Goal: Information Seeking & Learning: Learn about a topic

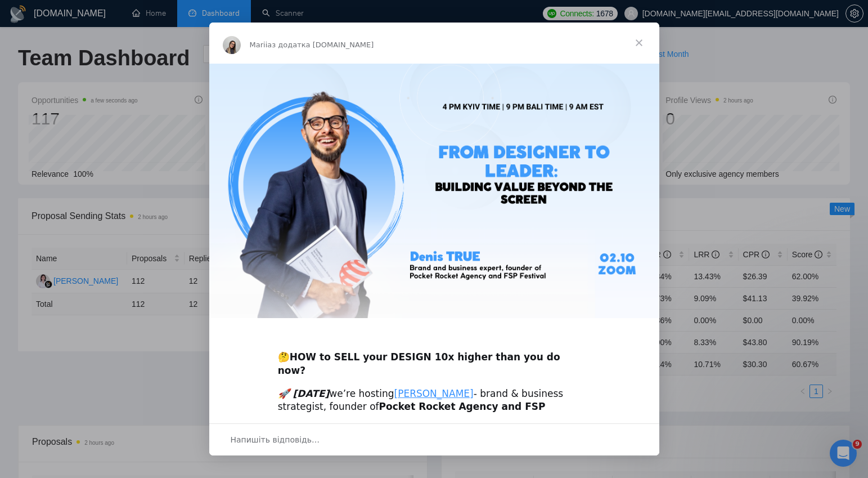
click at [640, 42] on span "Закрити" at bounding box center [639, 43] width 41 height 41
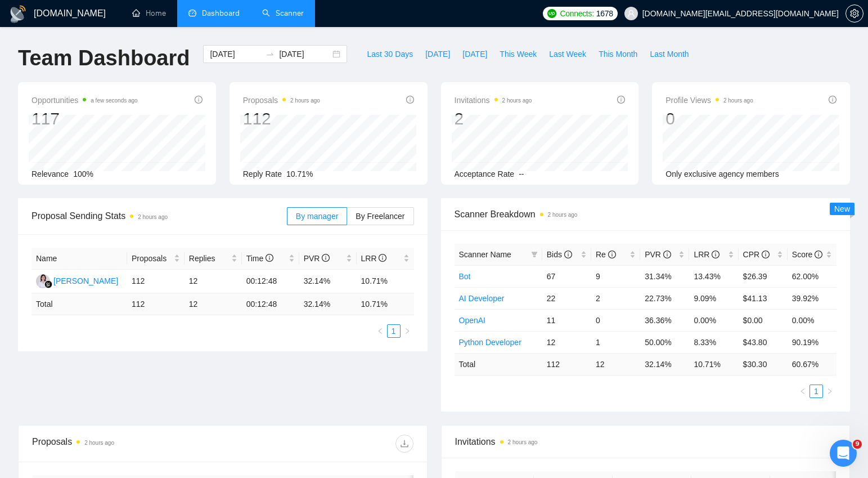
click at [286, 16] on link "Scanner" at bounding box center [283, 13] width 42 height 10
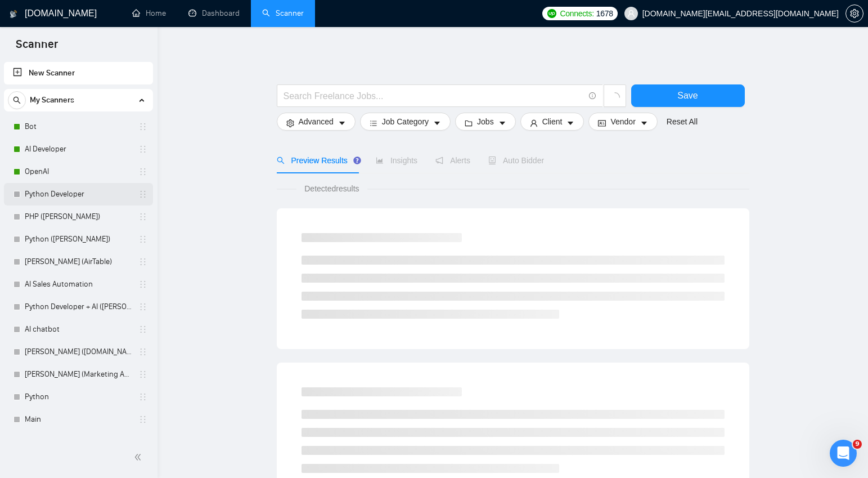
click at [42, 195] on link "Python Developer" at bounding box center [78, 194] width 107 height 23
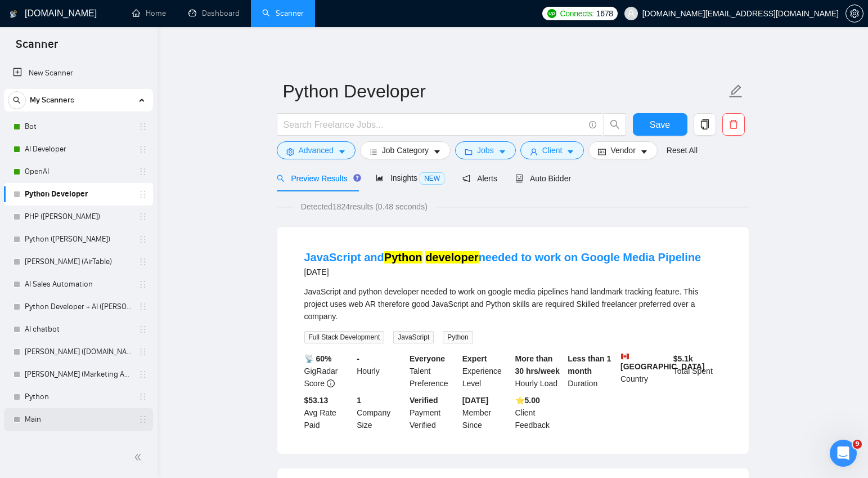
click at [40, 420] on link "Main" at bounding box center [78, 419] width 107 height 23
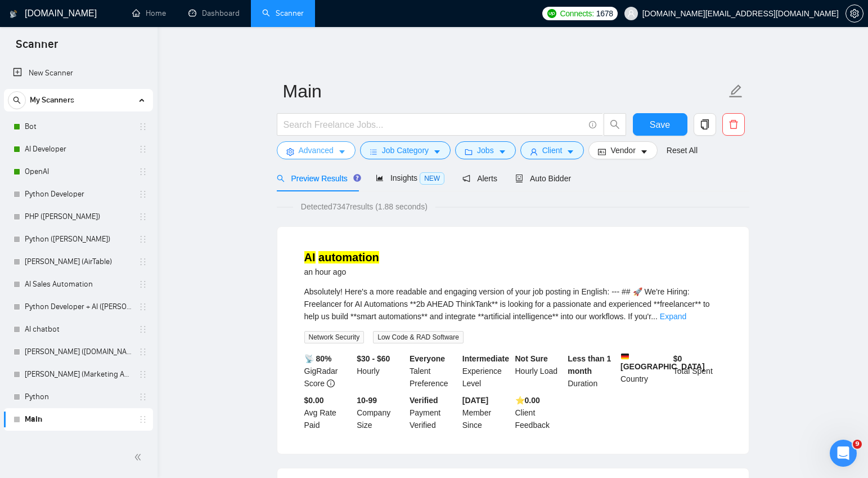
click at [343, 151] on icon "caret-down" at bounding box center [342, 152] width 6 height 3
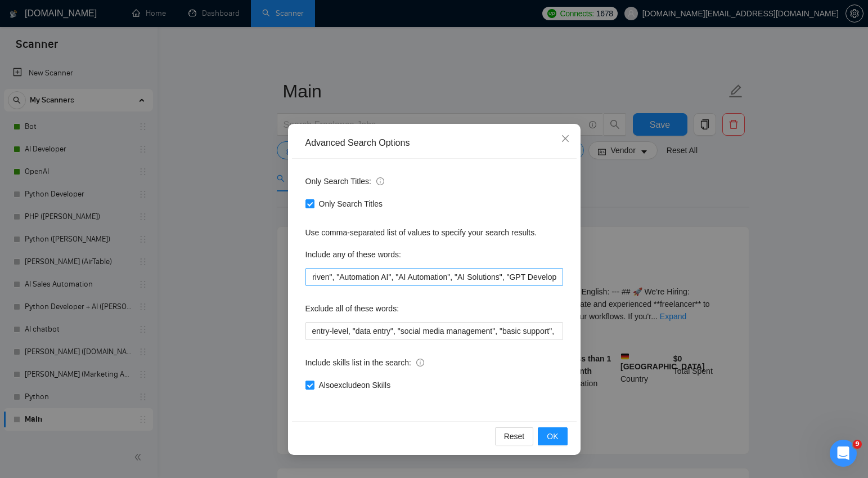
scroll to position [0, 1376]
click at [564, 137] on icon "close" at bounding box center [564, 138] width 7 height 7
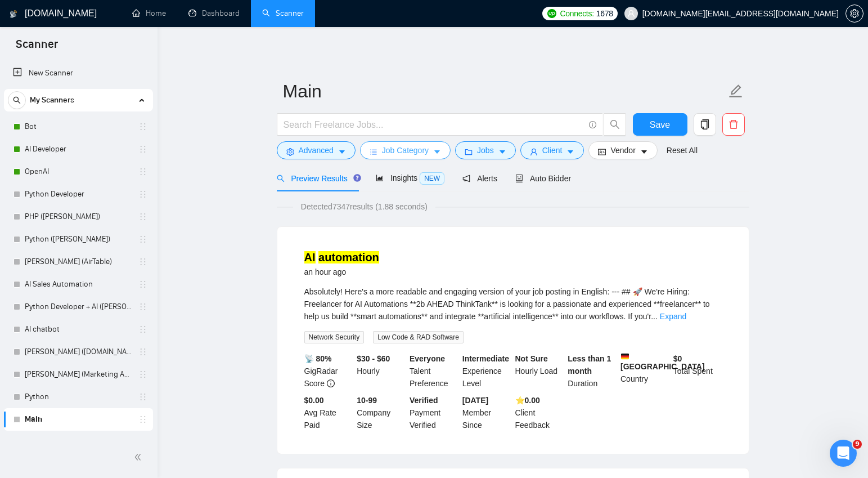
click at [445, 152] on button "Job Category" at bounding box center [405, 150] width 91 height 18
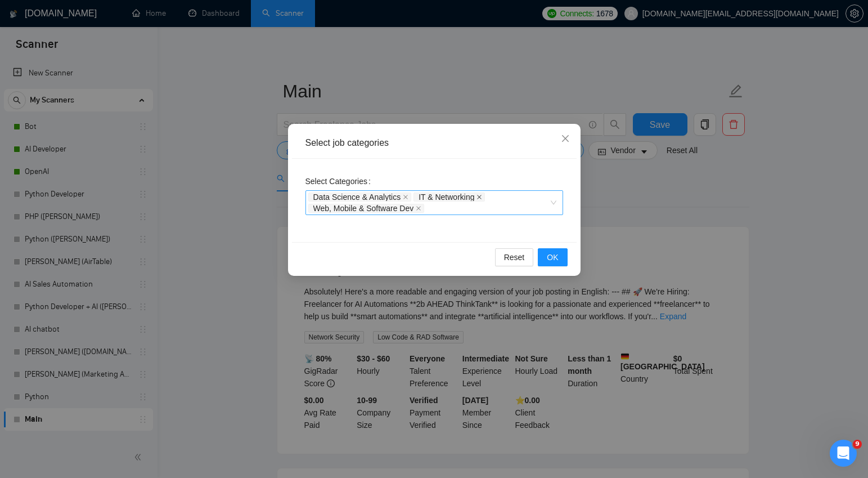
click at [482, 197] on icon "close" at bounding box center [480, 197] width 5 height 5
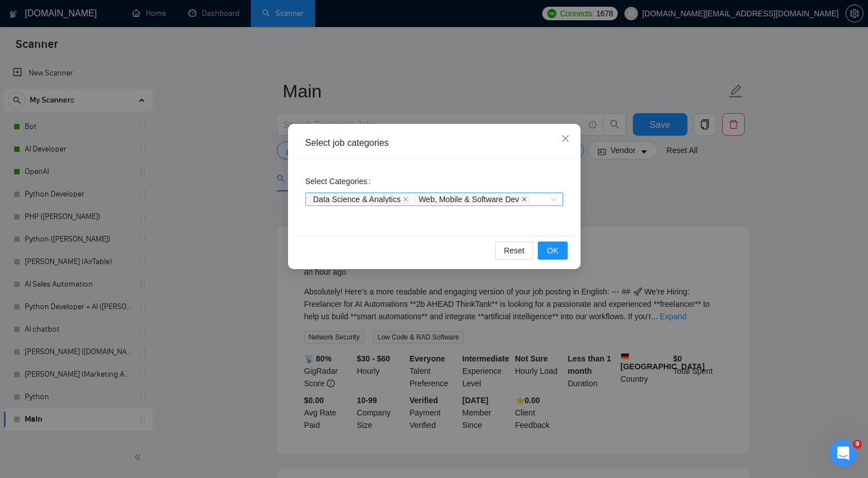
click at [527, 201] on icon "close" at bounding box center [525, 199] width 6 height 6
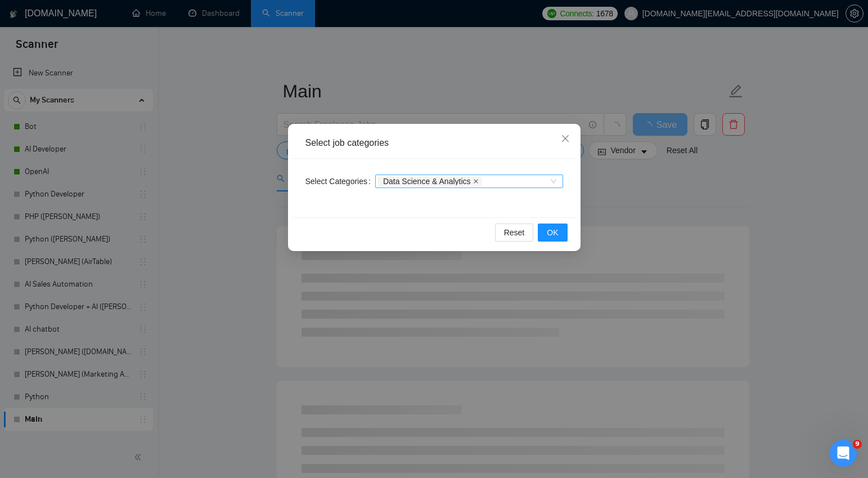
click at [479, 179] on icon "close" at bounding box center [476, 181] width 6 height 6
click at [553, 228] on span "OK" at bounding box center [552, 232] width 11 height 12
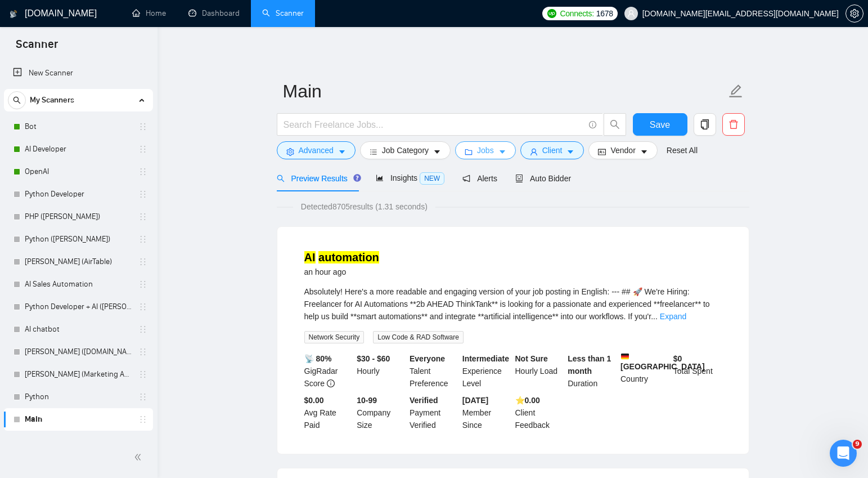
click at [505, 151] on icon "caret-down" at bounding box center [503, 152] width 6 height 3
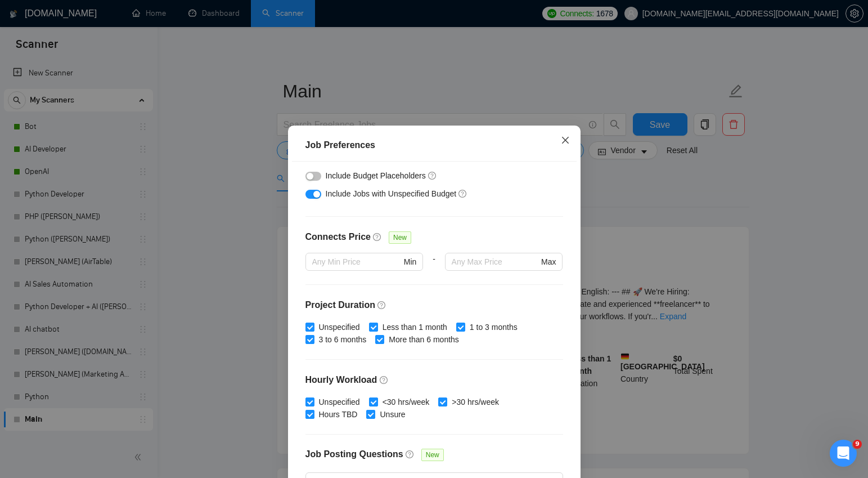
scroll to position [209, 0]
click at [565, 141] on icon "close" at bounding box center [565, 140] width 9 height 9
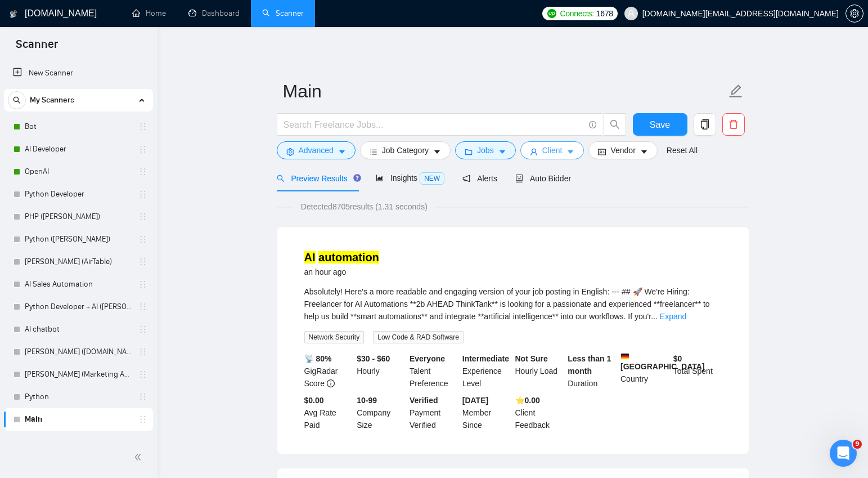
click at [574, 151] on icon "caret-down" at bounding box center [571, 152] width 8 height 8
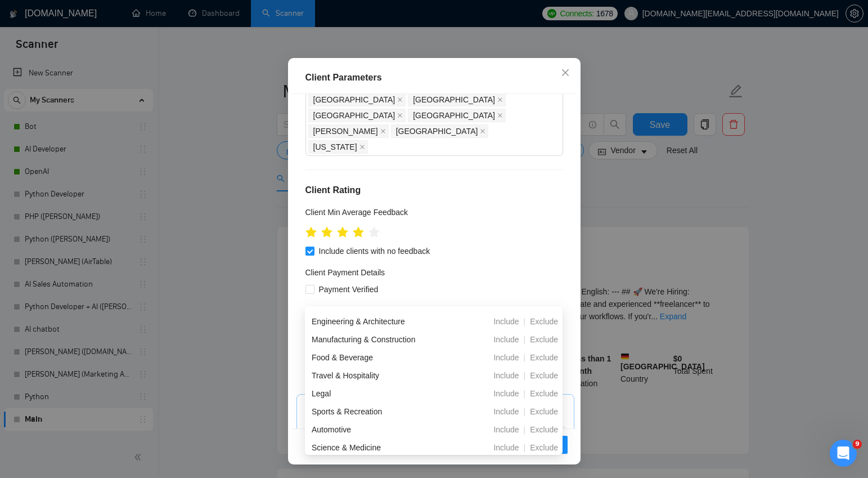
scroll to position [231, 0]
click at [365, 371] on div "Travel & Hospitality" at bounding box center [374, 374] width 125 height 12
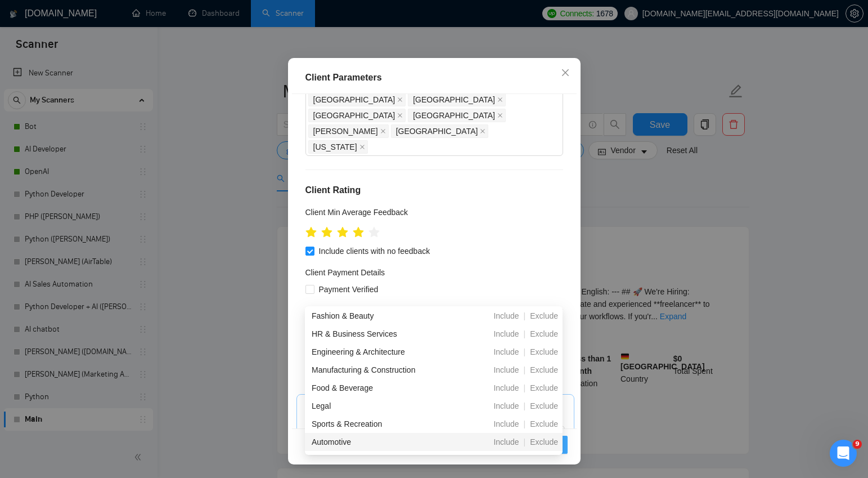
click at [567, 441] on button "OK" at bounding box center [552, 444] width 29 height 18
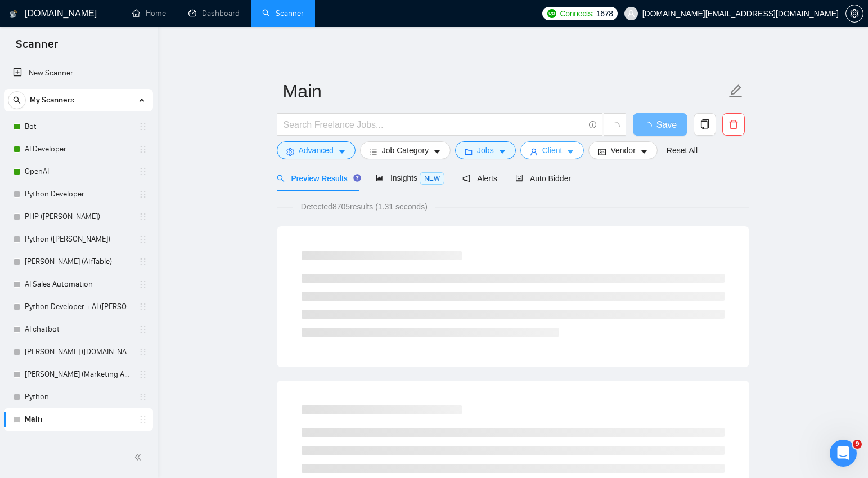
scroll to position [0, 0]
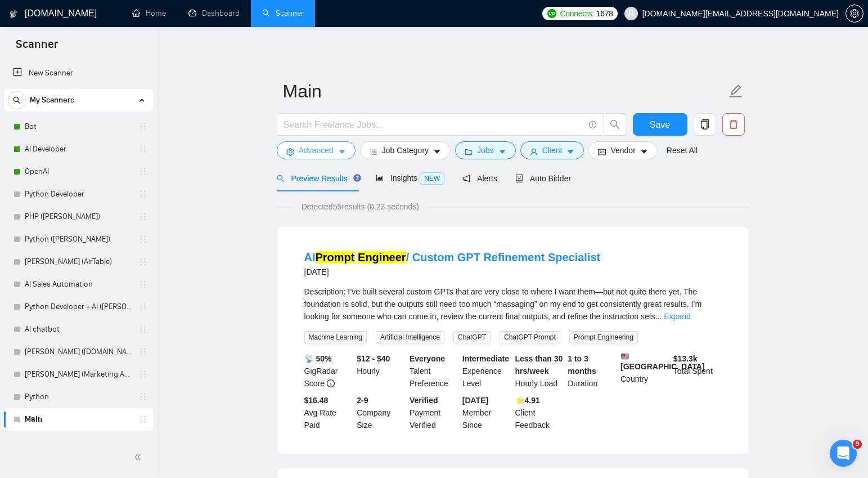
click at [345, 152] on icon "caret-down" at bounding box center [342, 152] width 8 height 8
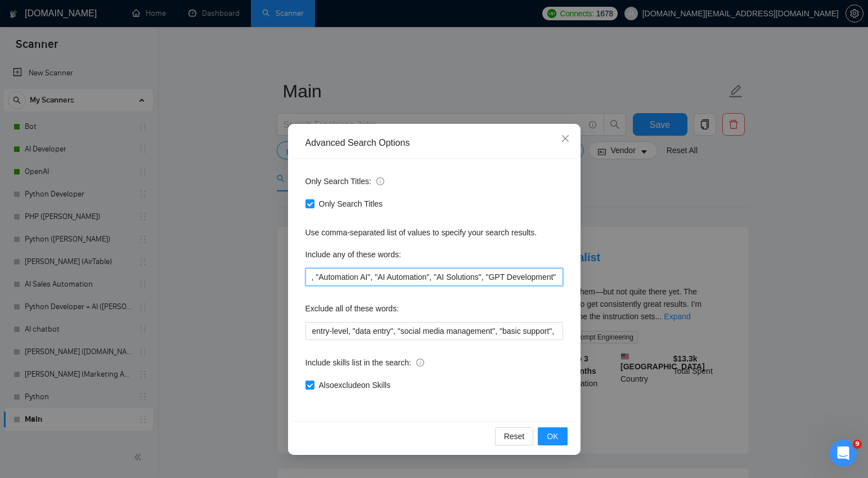
click at [448, 276] on input ""AI Chatbot", "AI Agent", "AI Consultant", "AI & Data Science Expert", "AI Impl…" at bounding box center [434, 277] width 258 height 18
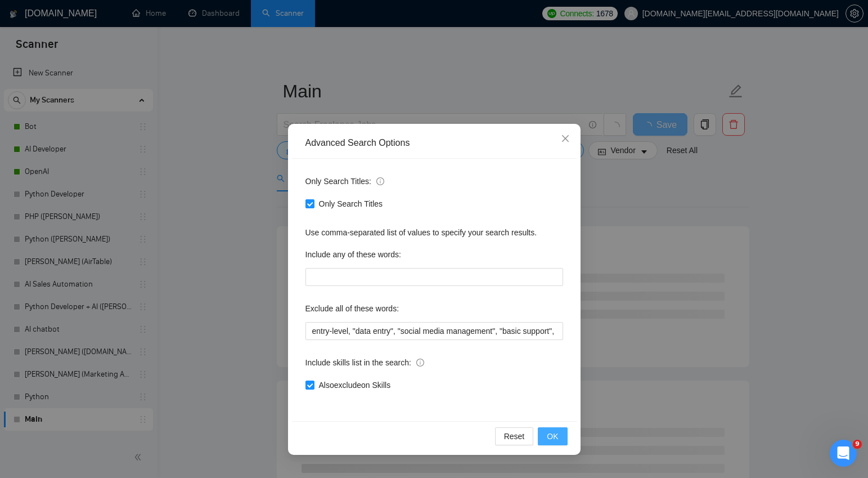
click at [551, 438] on span "OK" at bounding box center [552, 436] width 11 height 12
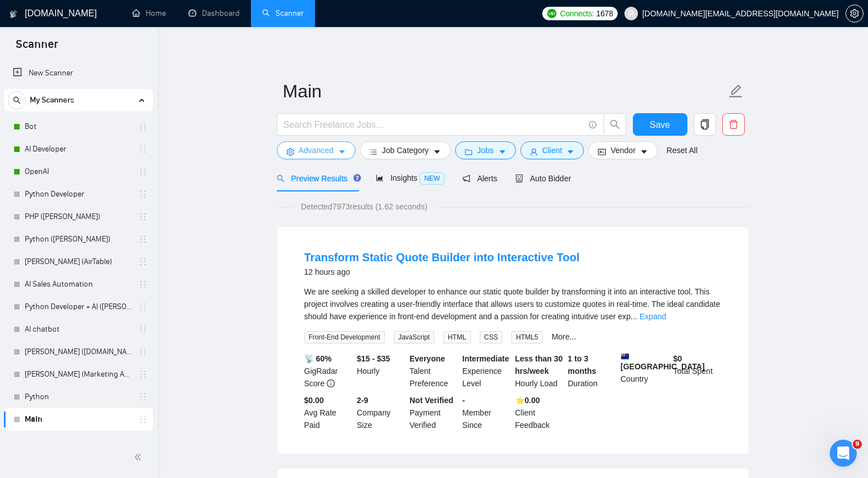
click at [346, 151] on icon "caret-down" at bounding box center [342, 152] width 8 height 8
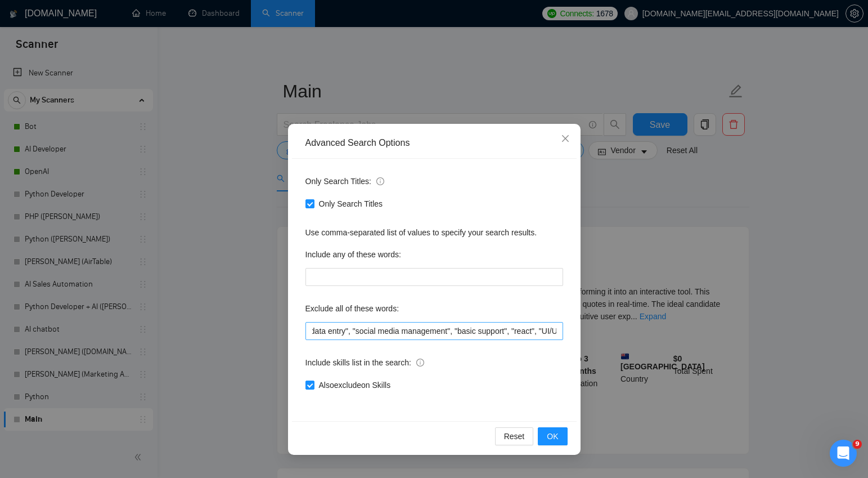
scroll to position [0, 48]
click at [431, 331] on input "entry-level, "data entry", "social media management", "basic support", "react",…" at bounding box center [434, 331] width 258 height 18
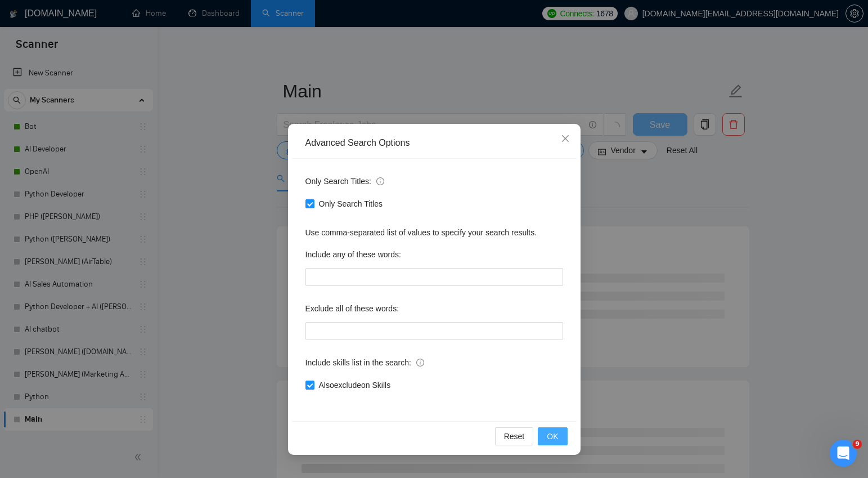
click at [554, 433] on span "OK" at bounding box center [552, 436] width 11 height 12
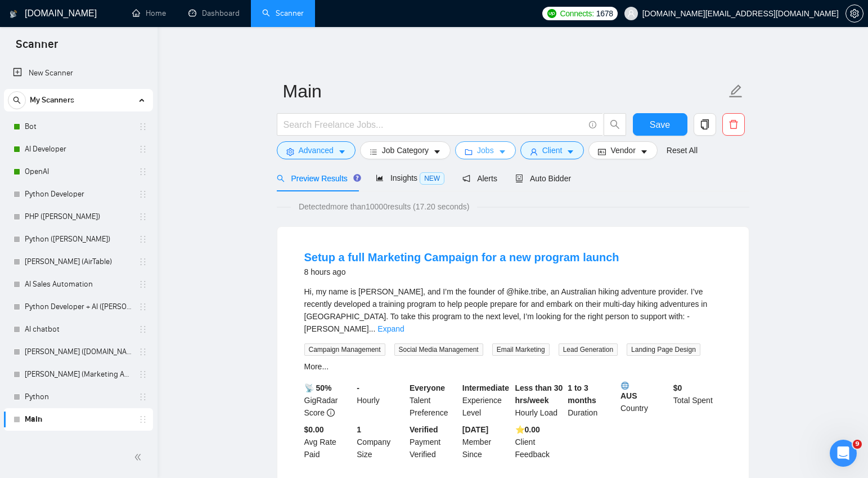
click at [511, 152] on button "Jobs" at bounding box center [485, 150] width 61 height 18
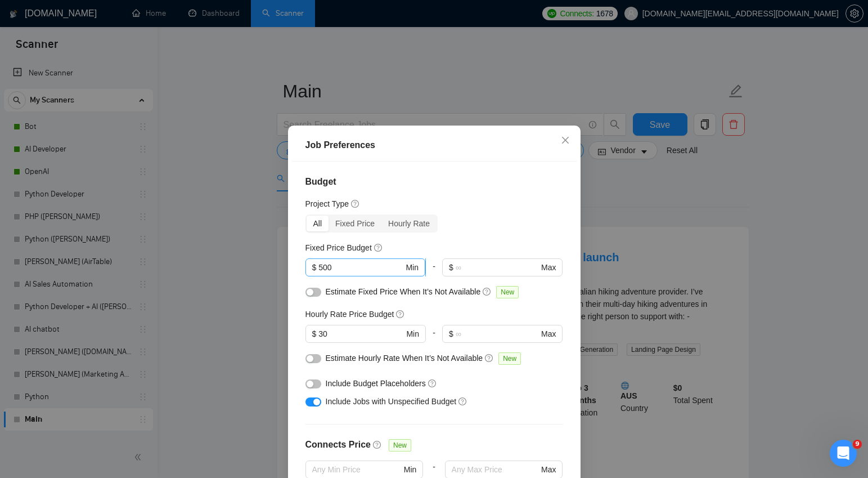
click at [344, 264] on input "500" at bounding box center [360, 267] width 85 height 12
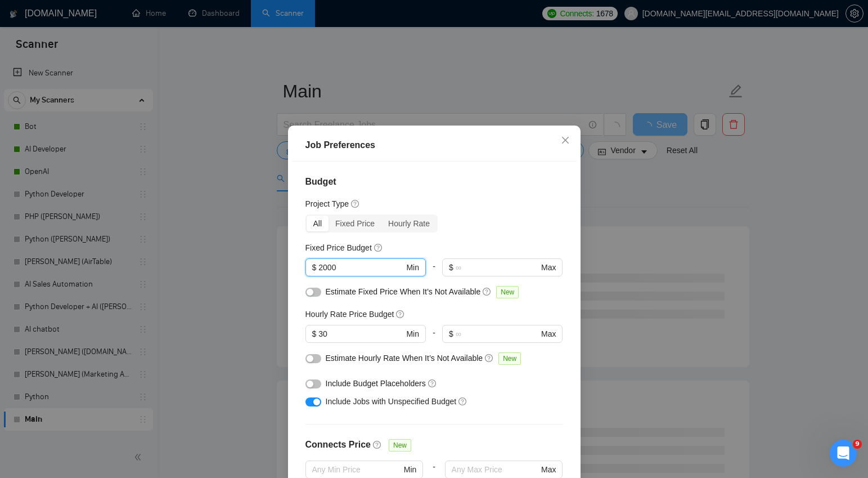
type input "2000"
click at [313, 290] on button "button" at bounding box center [313, 291] width 16 height 9
click at [337, 335] on input "30" at bounding box center [360, 333] width 85 height 12
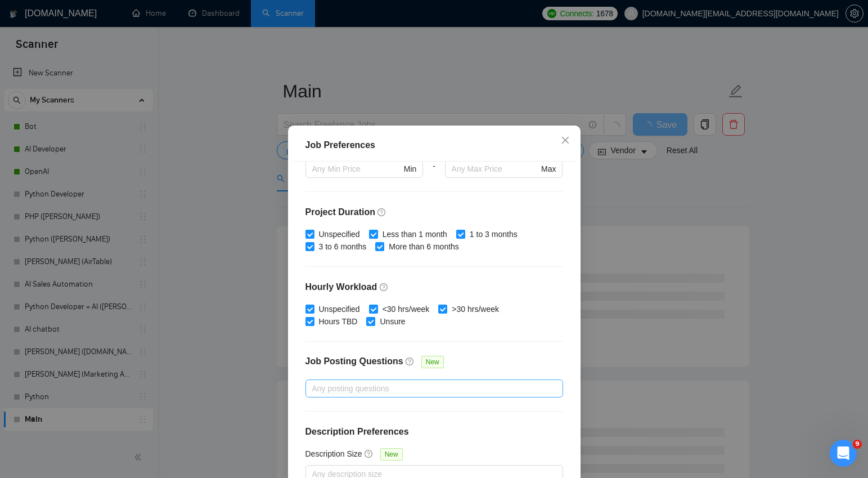
scroll to position [68, 0]
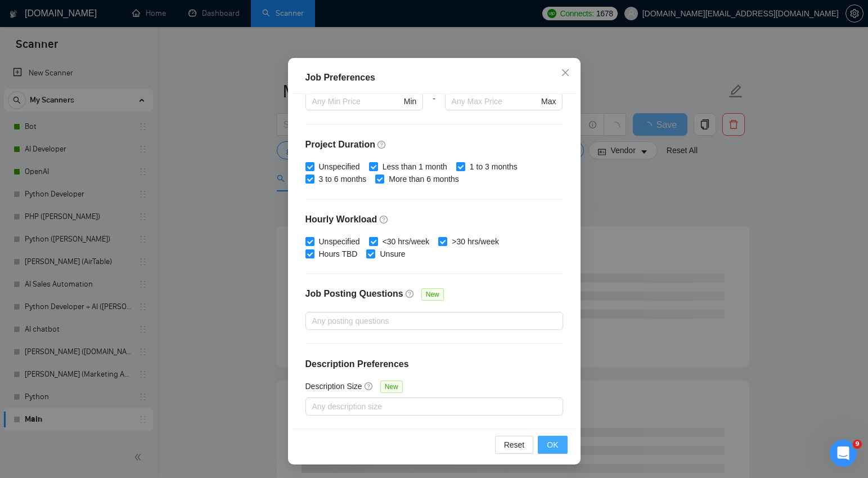
type input "45"
click at [555, 442] on span "OK" at bounding box center [552, 444] width 11 height 12
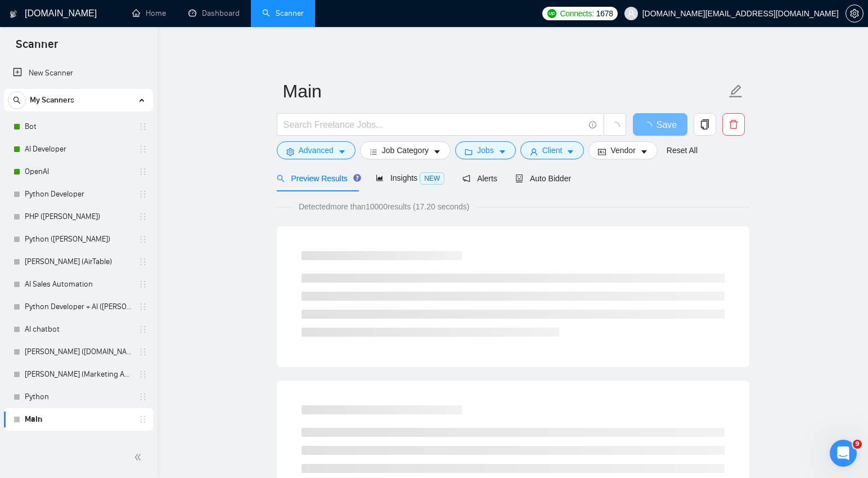
scroll to position [10, 0]
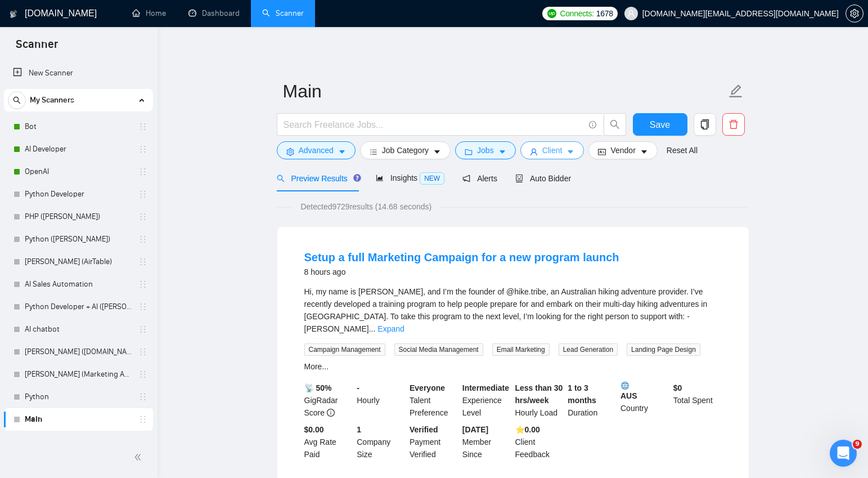
click at [574, 150] on icon "caret-down" at bounding box center [571, 152] width 8 height 8
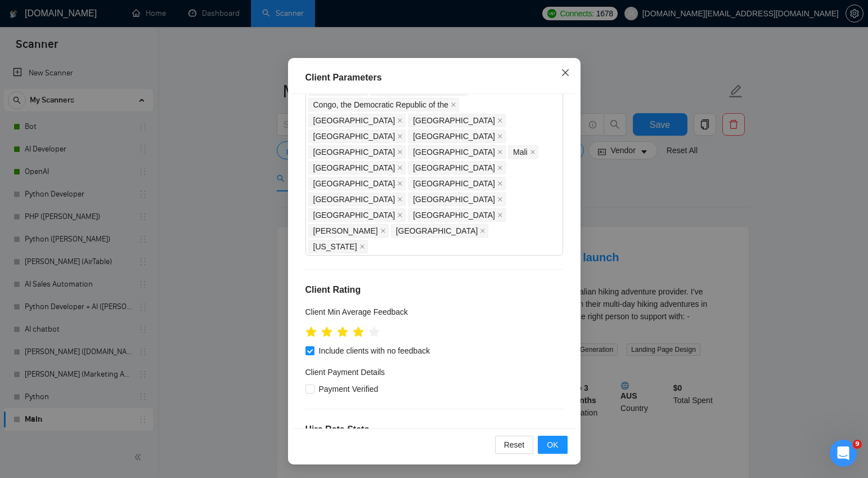
scroll to position [537, 0]
click at [567, 75] on icon "close" at bounding box center [565, 72] width 9 height 9
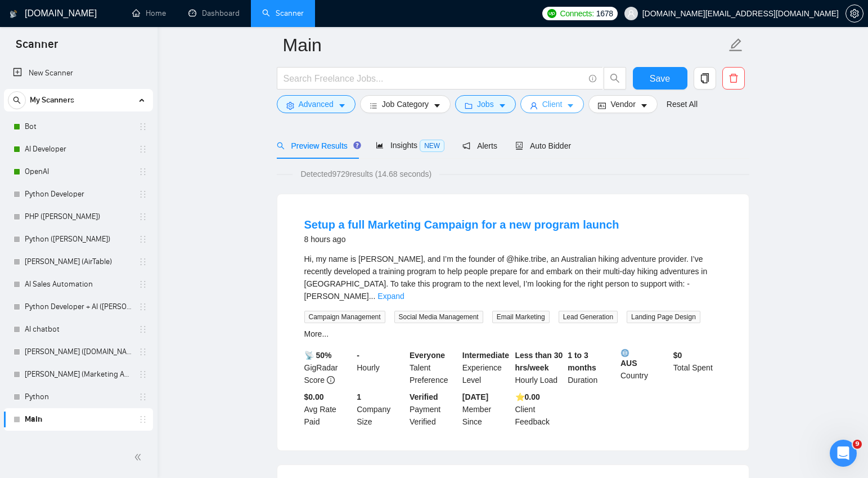
scroll to position [48, 0]
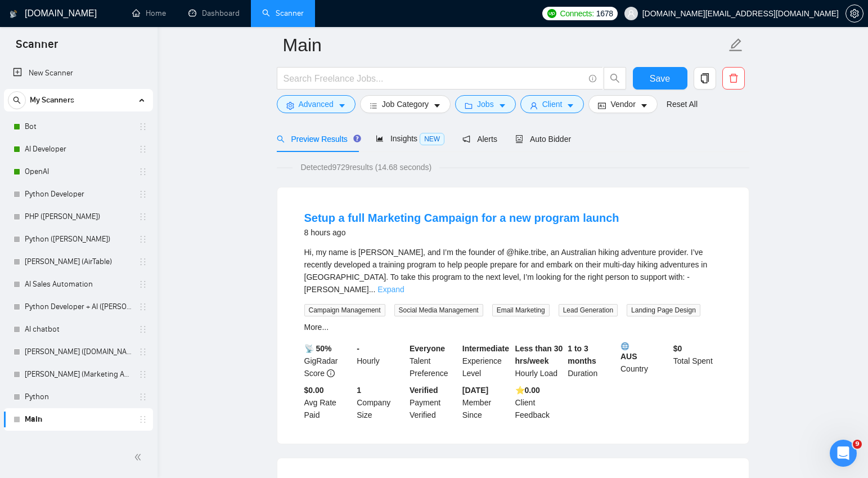
click at [404, 285] on link "Expand" at bounding box center [390, 289] width 26 height 9
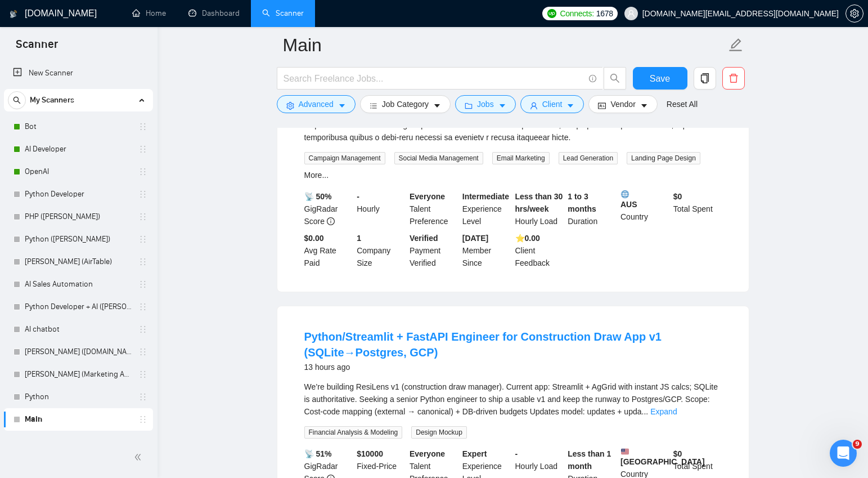
scroll to position [307, 0]
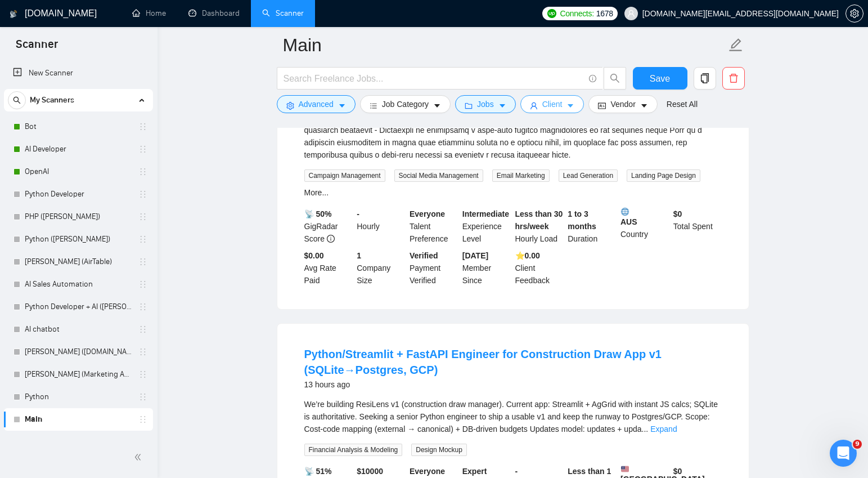
click at [573, 104] on icon "caret-down" at bounding box center [571, 106] width 8 height 8
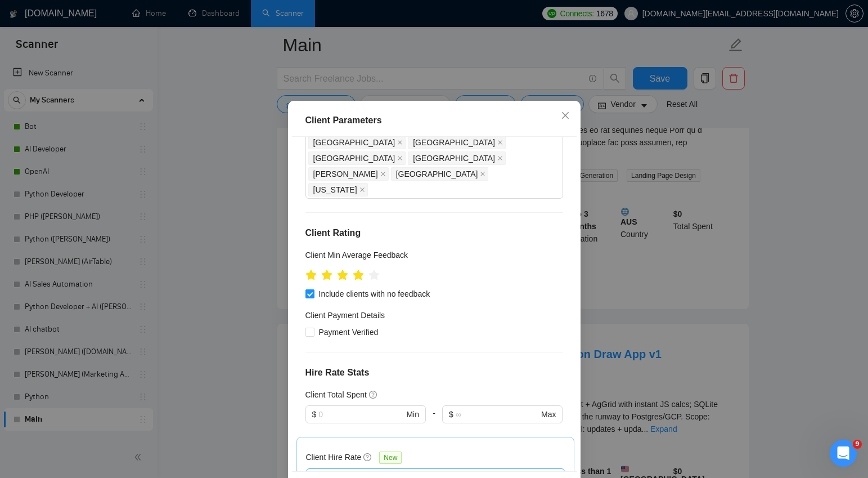
scroll to position [26, 0]
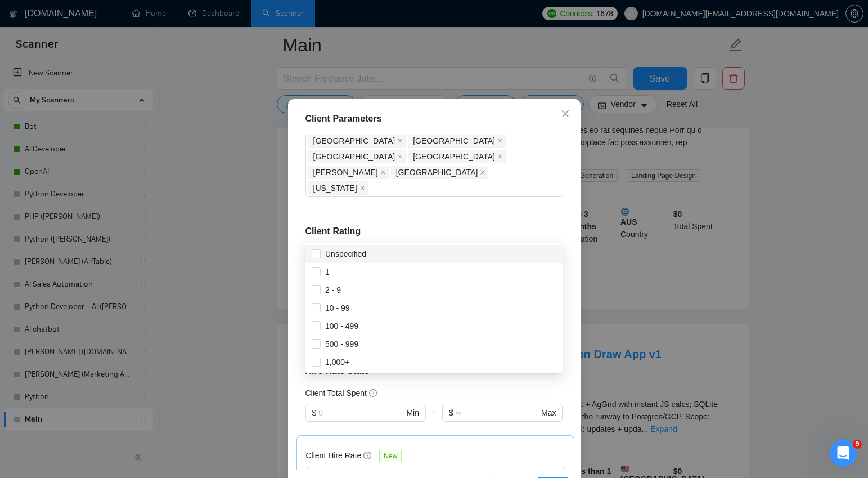
click at [317, 307] on input "10 - 99" at bounding box center [316, 307] width 8 height 8
checkbox input "true"
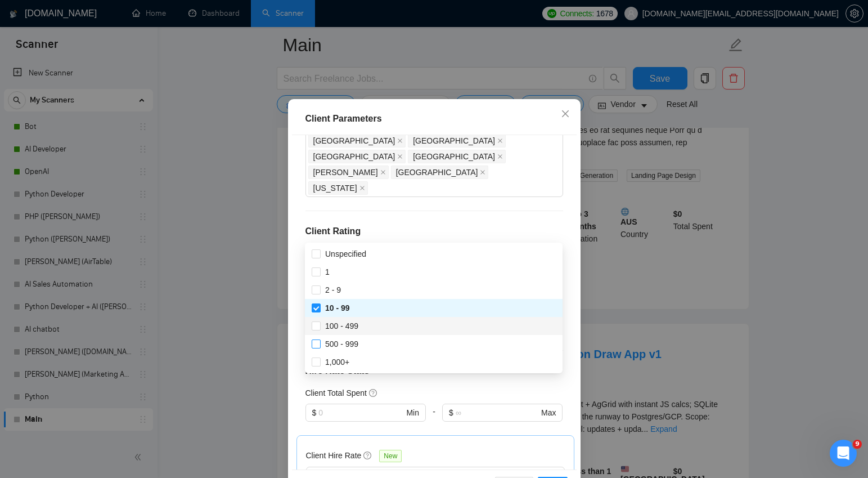
drag, startPoint x: 317, startPoint y: 327, endPoint x: 321, endPoint y: 349, distance: 22.4
click at [317, 327] on input "100 - 499" at bounding box center [316, 325] width 8 height 8
checkbox input "true"
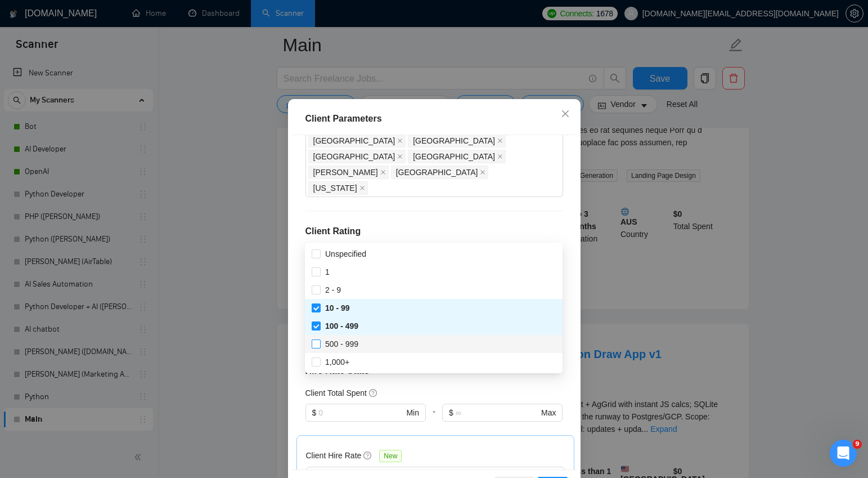
click at [318, 348] on label "500 - 999" at bounding box center [337, 344] width 51 height 12
click at [318, 347] on input "500 - 999" at bounding box center [316, 343] width 8 height 8
checkbox input "false"
click at [317, 361] on input "1,000+" at bounding box center [316, 361] width 8 height 8
checkbox input "true"
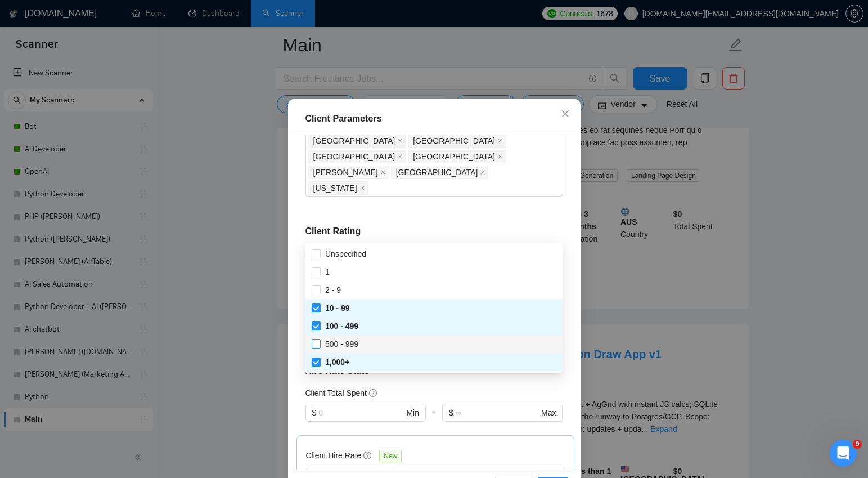
click at [317, 345] on input "500 - 999" at bounding box center [316, 343] width 8 height 8
checkbox input "true"
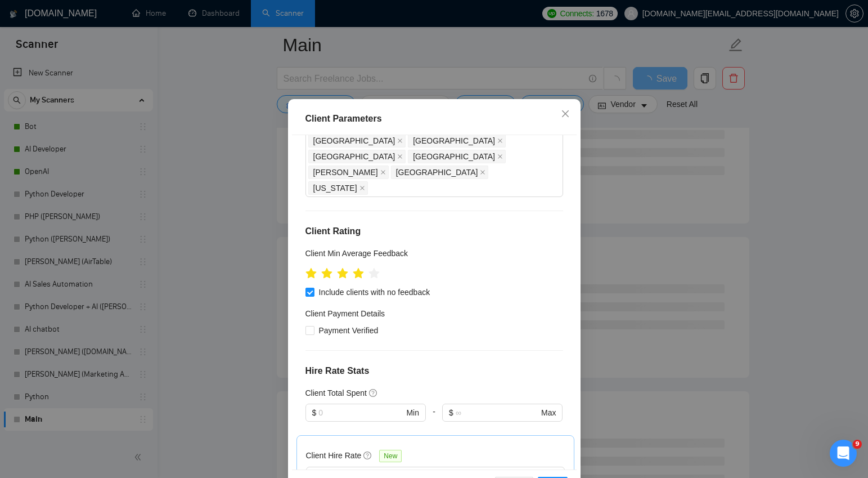
click at [573, 340] on div "Client Location Include Client Countries Select Exclude Client Countries [GEOGR…" at bounding box center [434, 302] width 285 height 334
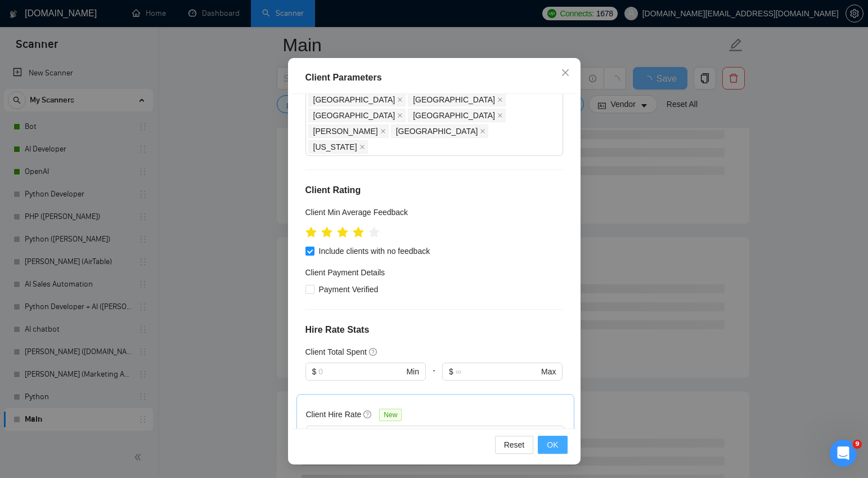
click at [557, 440] on span "OK" at bounding box center [552, 444] width 11 height 12
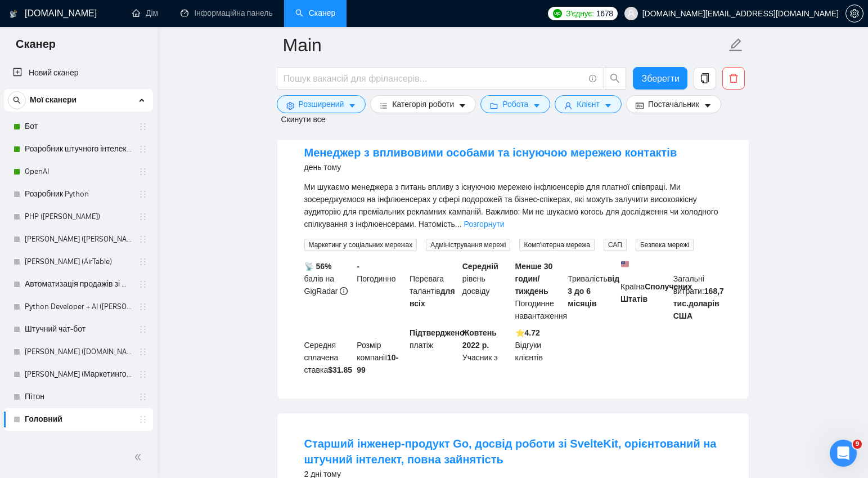
scroll to position [446, 0]
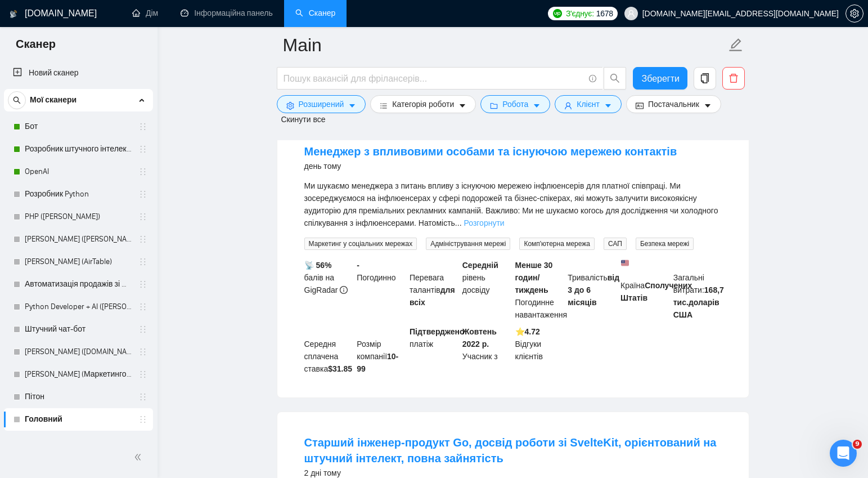
click at [505, 227] on font "Розгорнути" at bounding box center [484, 222] width 41 height 9
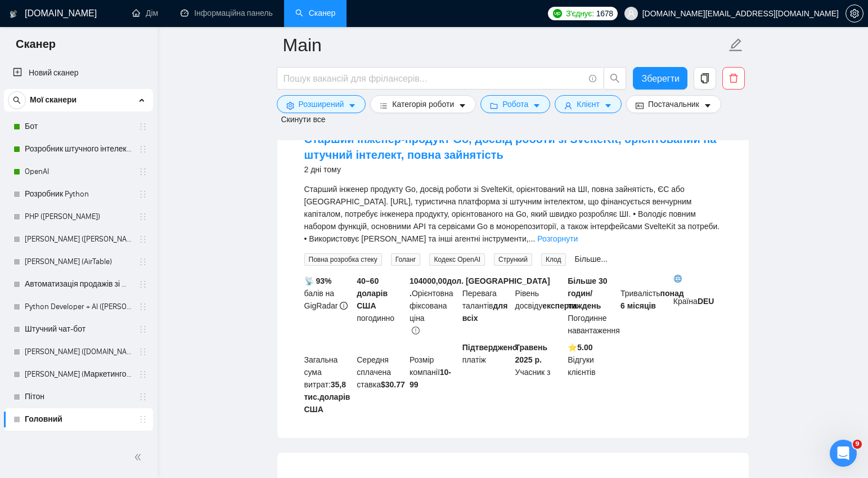
scroll to position [780, 0]
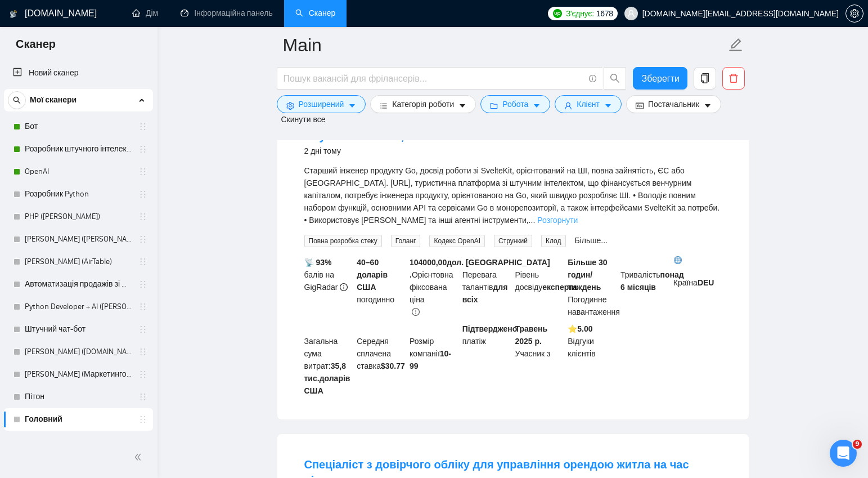
click at [552, 224] on font "Розгорнути" at bounding box center [557, 219] width 41 height 9
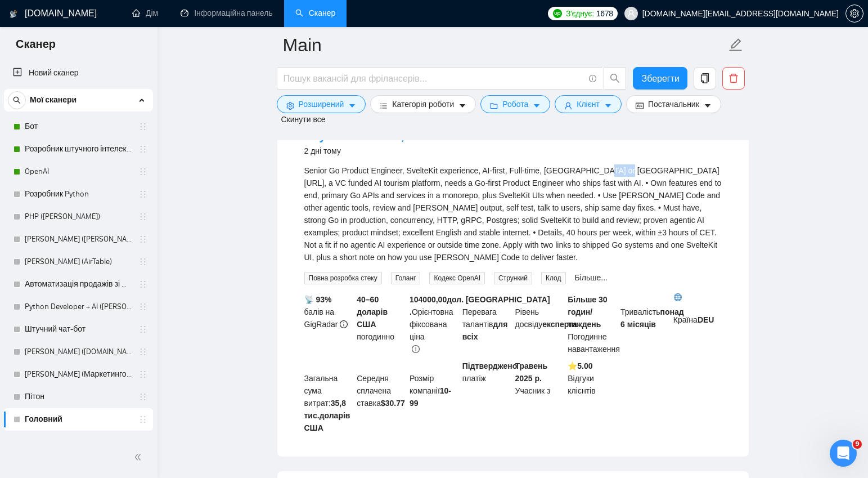
drag, startPoint x: 623, startPoint y: 218, endPoint x: 597, endPoint y: 218, distance: 25.9
click at [597, 218] on div "Senior Go Product Engineer, SvelteKit experience, AI-first, Full-time, [GEOGRAP…" at bounding box center [512, 213] width 417 height 99
copy div "YGO.ai"
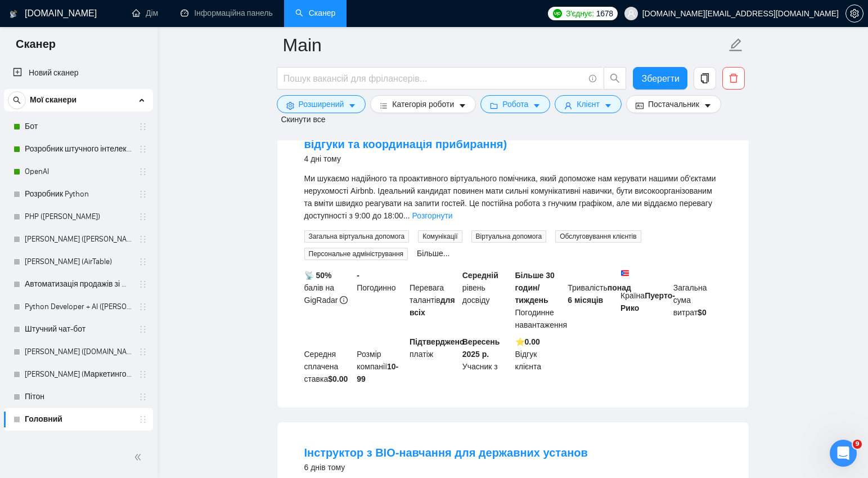
scroll to position [2091, 0]
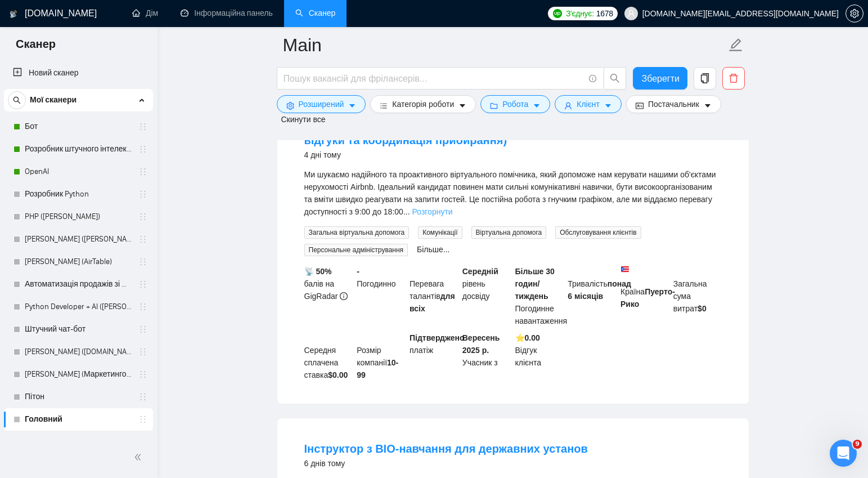
click at [453, 216] on font "Розгорнути" at bounding box center [432, 211] width 41 height 9
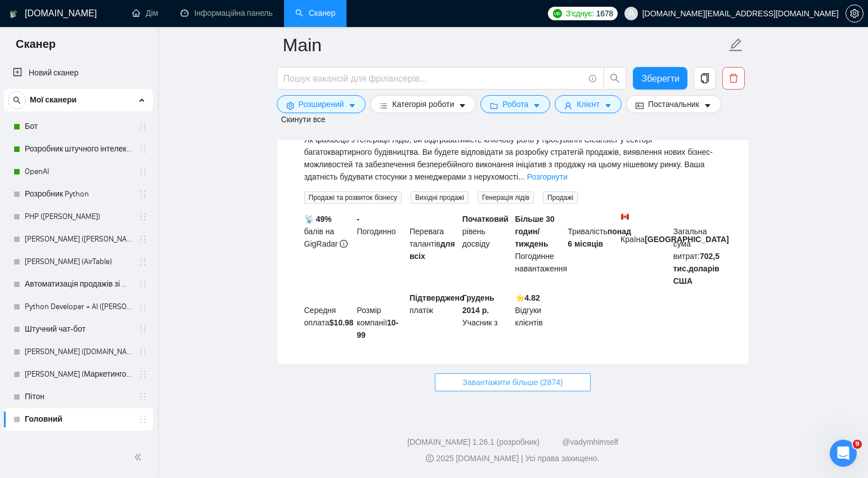
scroll to position [3331, 0]
click at [521, 381] on font "Завантажити більше (2874)" at bounding box center [512, 381] width 100 height 9
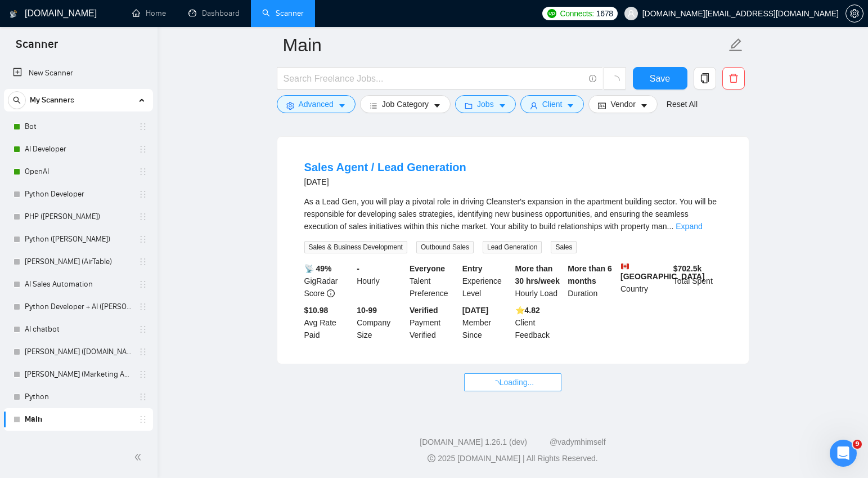
scroll to position [2574, 0]
click at [510, 381] on span "Loading..." at bounding box center [513, 382] width 43 height 12
click at [511, 383] on span "Loading..." at bounding box center [513, 382] width 43 height 12
click at [505, 380] on span "Loading..." at bounding box center [513, 382] width 43 height 12
click at [574, 105] on icon "caret-down" at bounding box center [571, 106] width 6 height 3
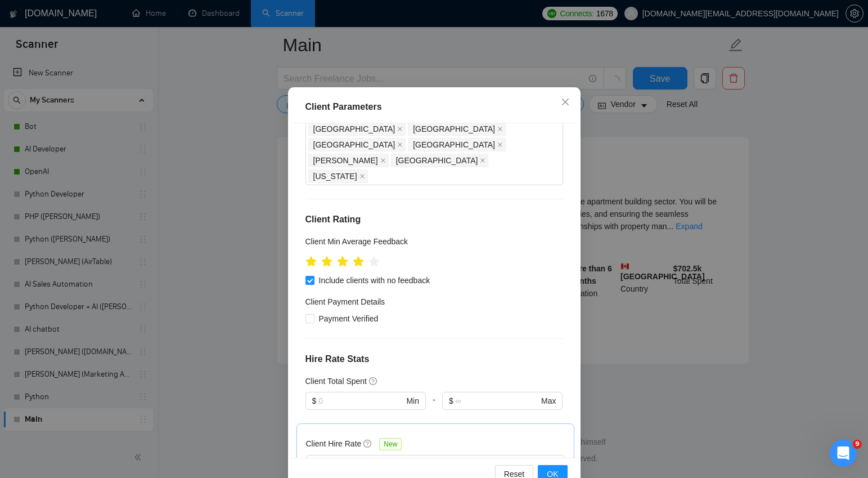
scroll to position [68, 0]
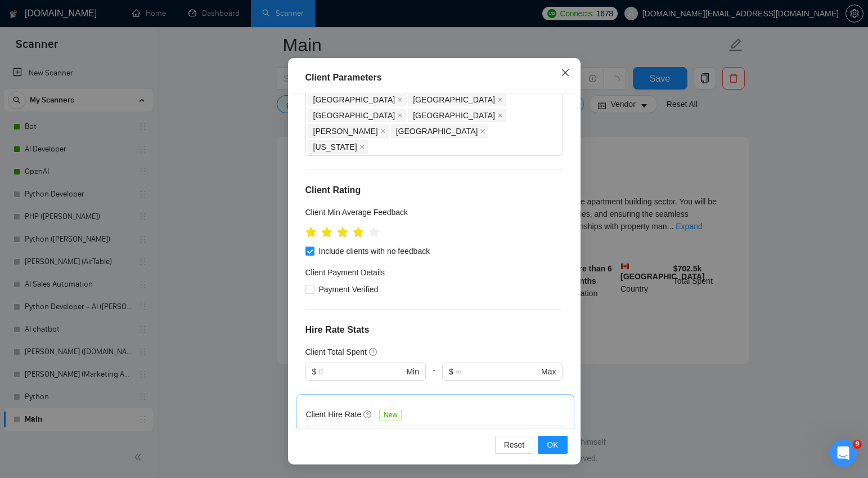
click at [565, 74] on icon "close" at bounding box center [565, 72] width 9 height 9
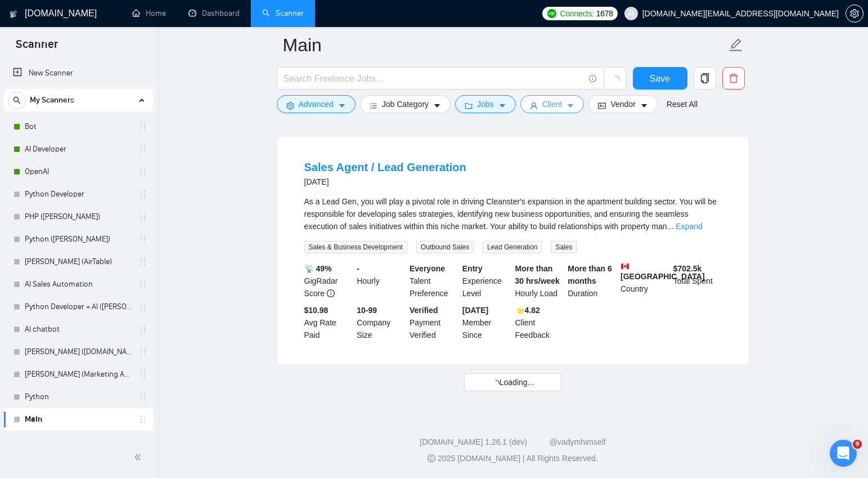
scroll to position [0, 0]
click at [513, 381] on span "Loading..." at bounding box center [513, 382] width 43 height 12
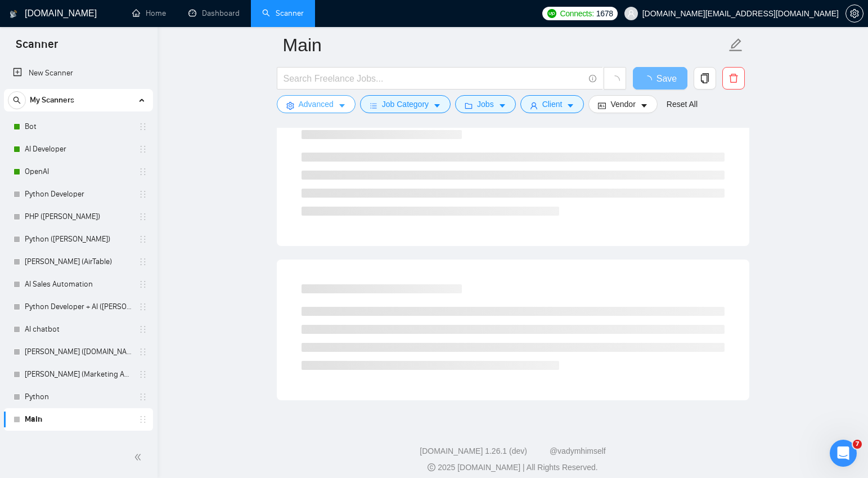
click at [345, 108] on icon "caret-down" at bounding box center [342, 106] width 8 height 8
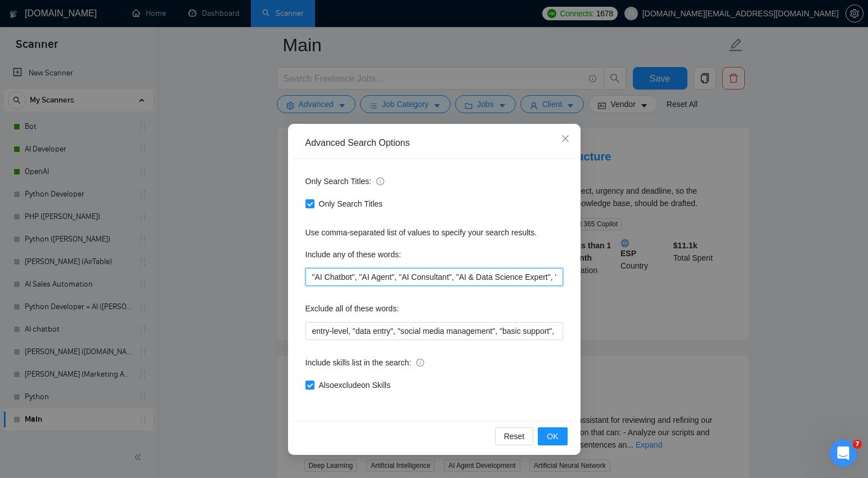
click at [395, 275] on input ""AI Chatbot", "AI Agent", "AI Consultant", "AI & Data Science Expert", "AI Impl…" at bounding box center [434, 277] width 258 height 18
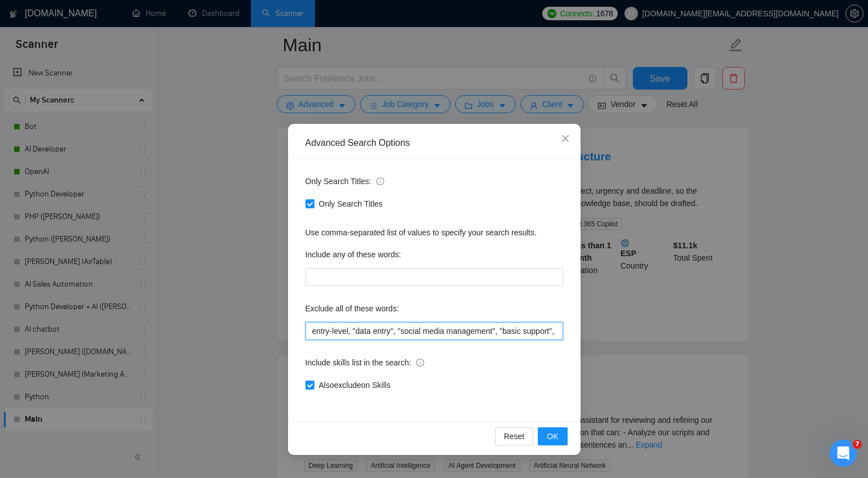
click at [394, 330] on input "entry-level, "data entry", "social media management", "basic support", "react",…" at bounding box center [434, 331] width 258 height 18
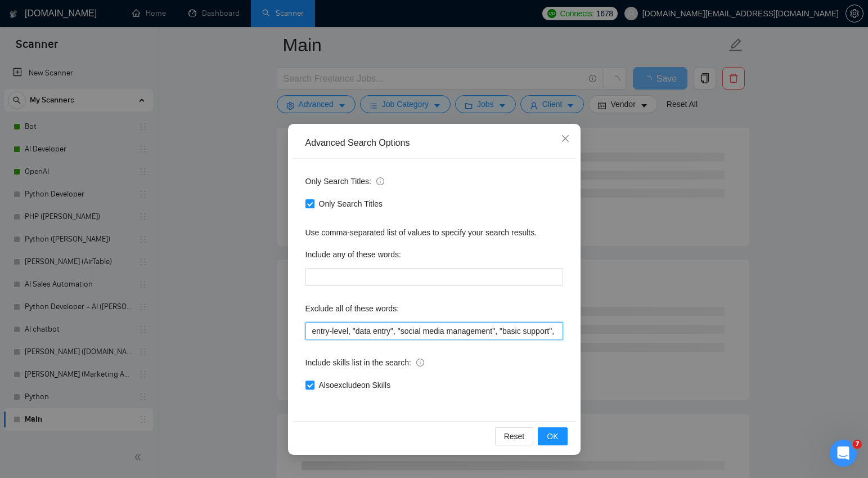
click at [394, 330] on input "entry-level, "data entry", "social media management", "basic support", "react",…" at bounding box center [434, 331] width 258 height 18
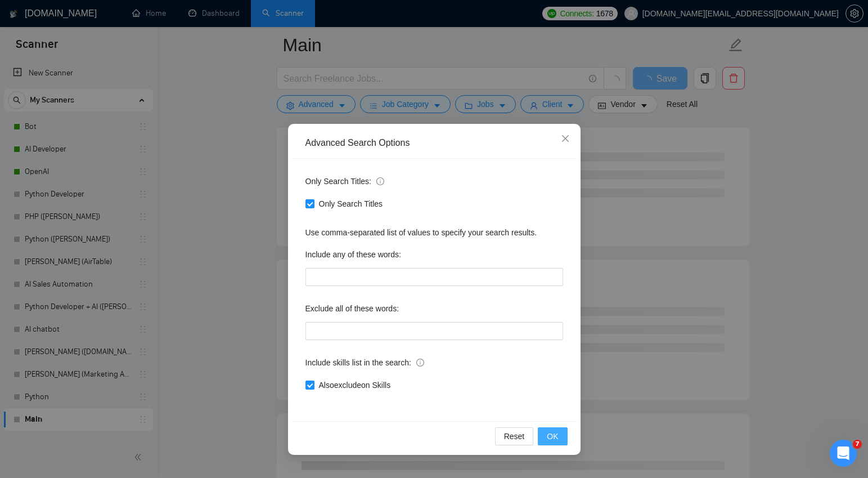
click at [551, 433] on span "OK" at bounding box center [552, 436] width 11 height 12
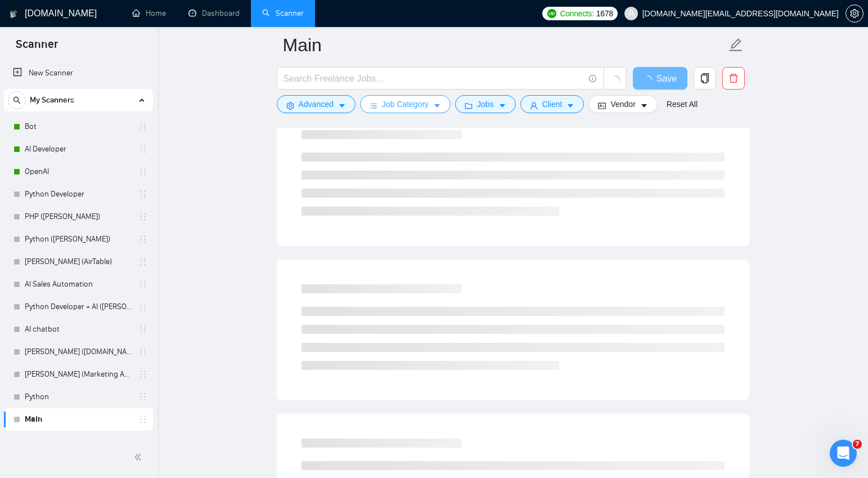
click at [440, 105] on icon "caret-down" at bounding box center [437, 106] width 6 height 3
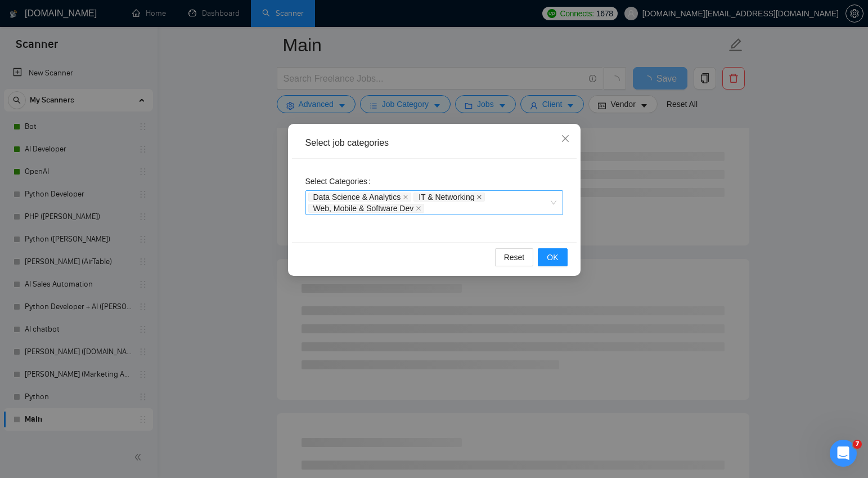
click at [482, 197] on icon "close" at bounding box center [480, 197] width 5 height 5
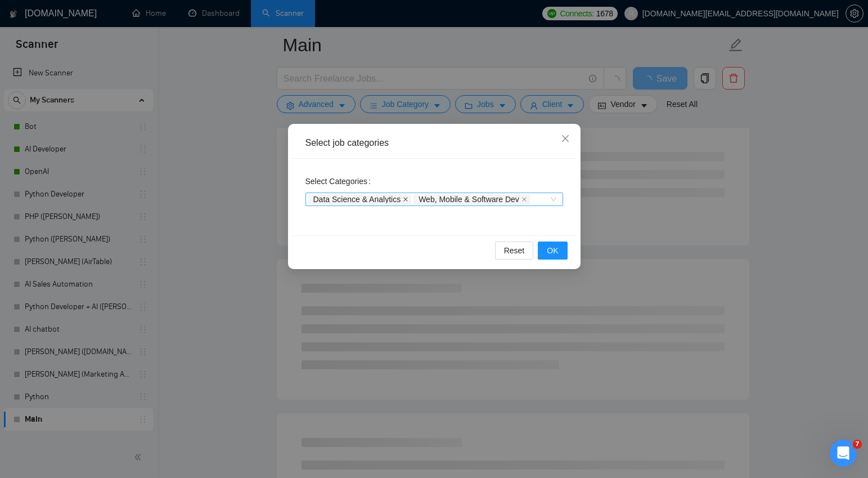
click at [408, 197] on icon "close" at bounding box center [405, 199] width 5 height 5
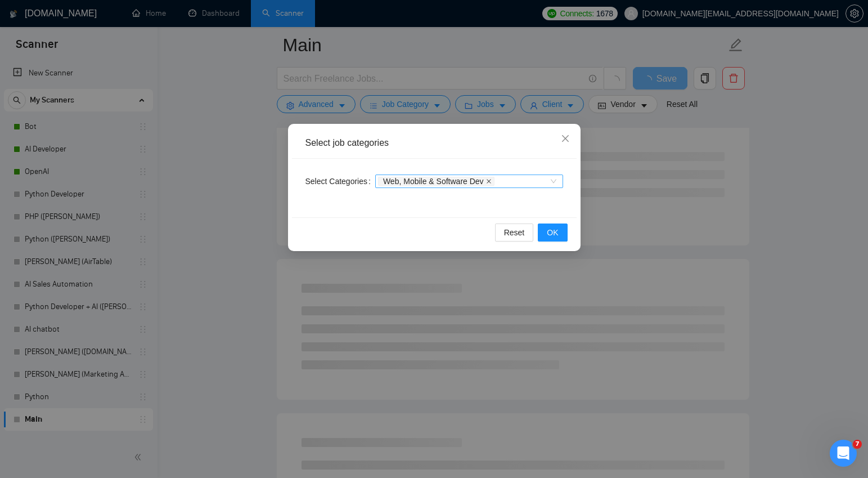
click at [492, 181] on icon "close" at bounding box center [489, 181] width 6 height 6
click at [552, 232] on span "OK" at bounding box center [552, 232] width 11 height 12
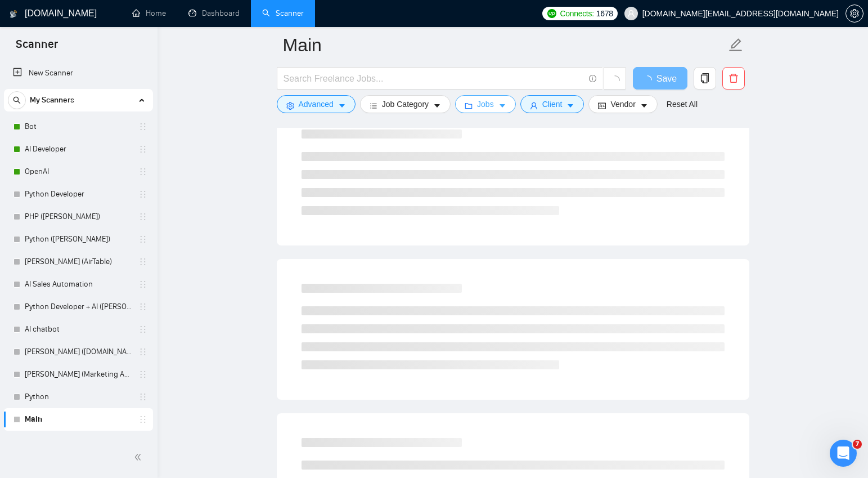
click at [505, 105] on icon "caret-down" at bounding box center [503, 106] width 6 height 3
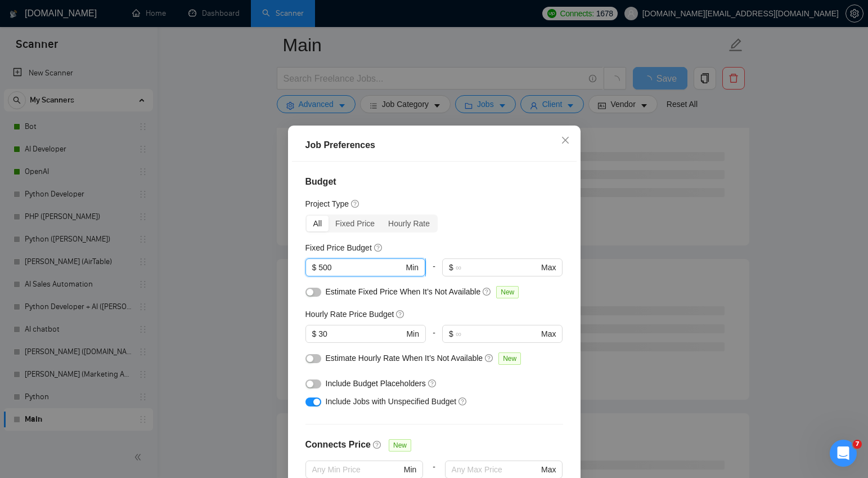
click at [346, 269] on input "500" at bounding box center [360, 267] width 85 height 12
type input "10000"
click at [338, 334] on input "30" at bounding box center [360, 333] width 85 height 12
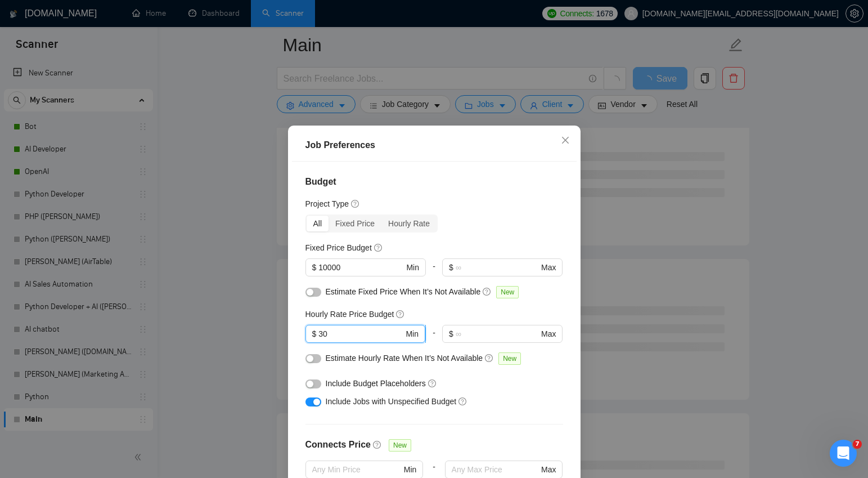
click at [338, 334] on input "30" at bounding box center [360, 333] width 85 height 12
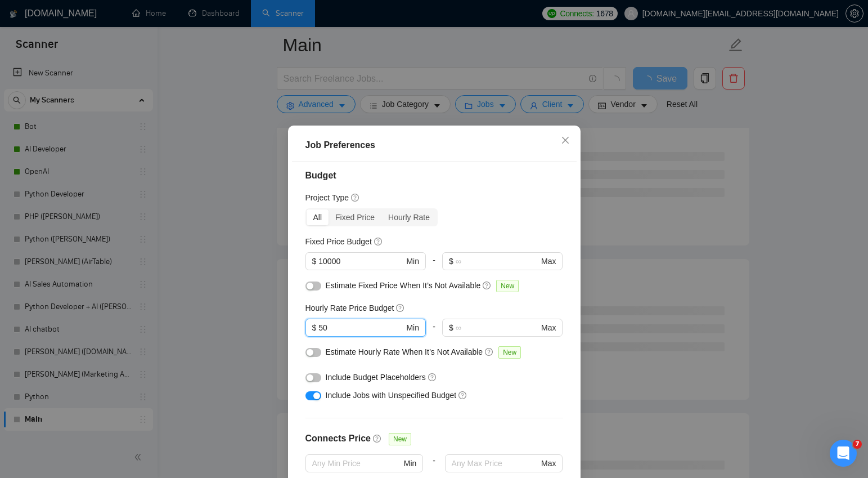
scroll to position [5, 0]
type input "50"
click at [313, 290] on button "button" at bounding box center [313, 287] width 16 height 9
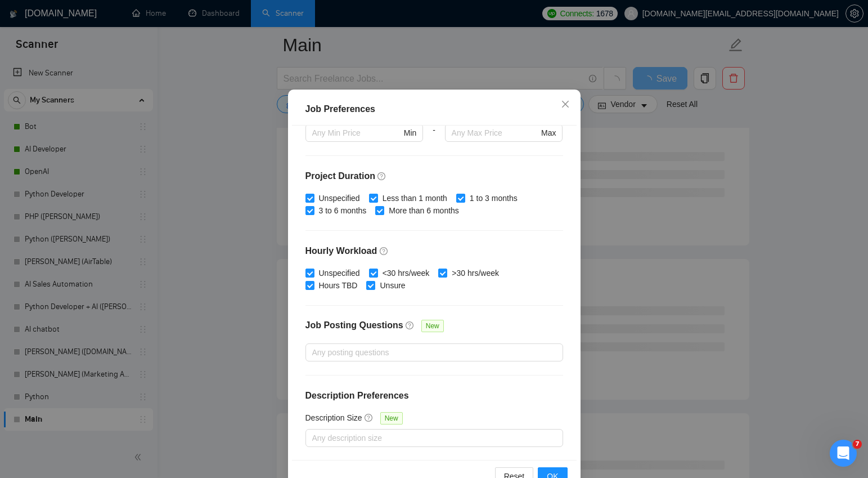
scroll to position [68, 0]
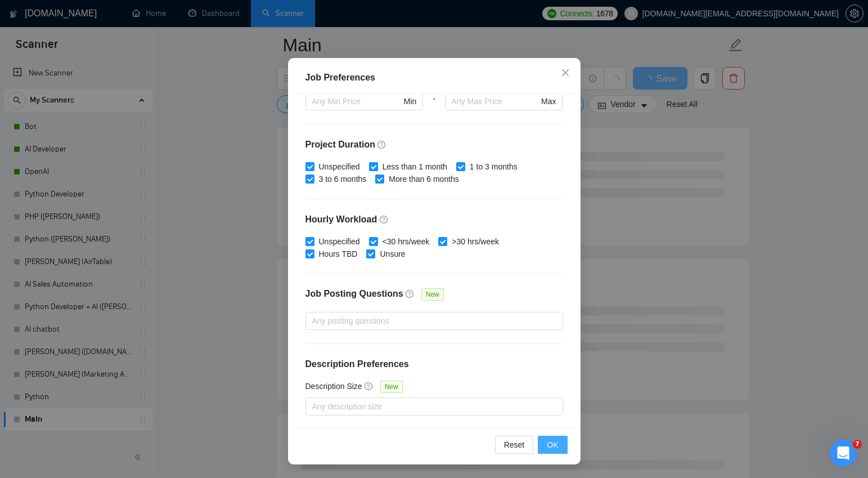
click at [555, 443] on span "OK" at bounding box center [552, 444] width 11 height 12
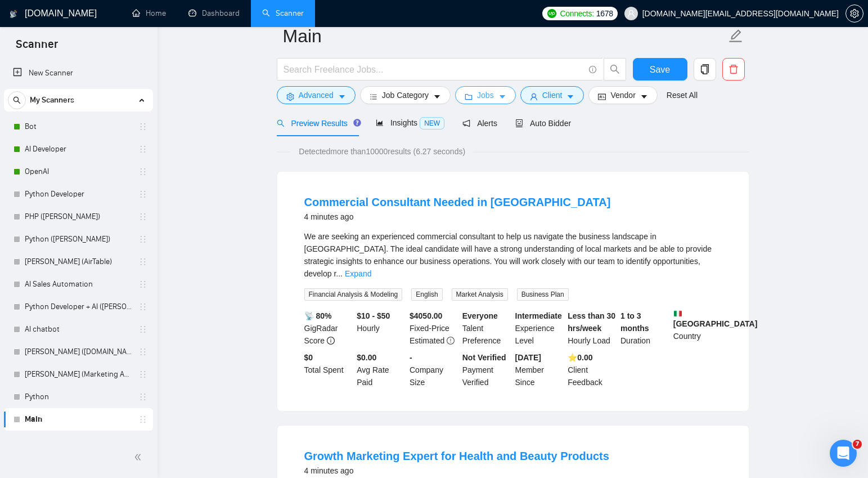
scroll to position [0, 0]
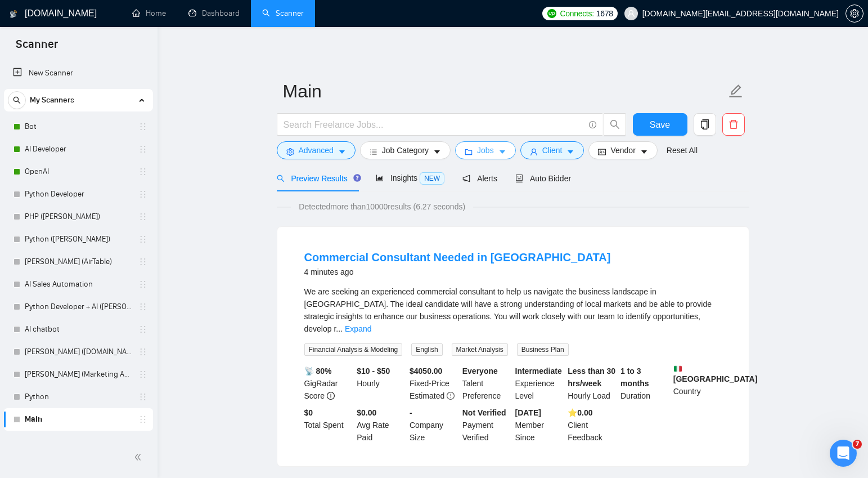
click at [505, 153] on icon "caret-down" at bounding box center [502, 152] width 8 height 8
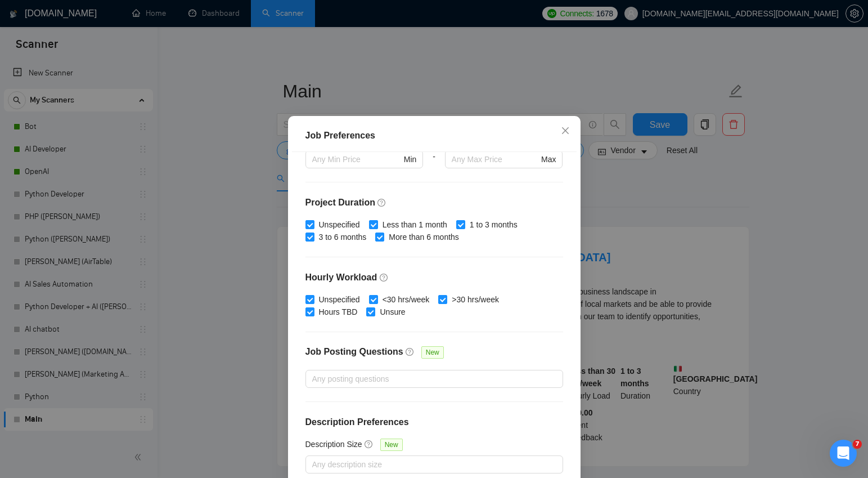
scroll to position [68, 0]
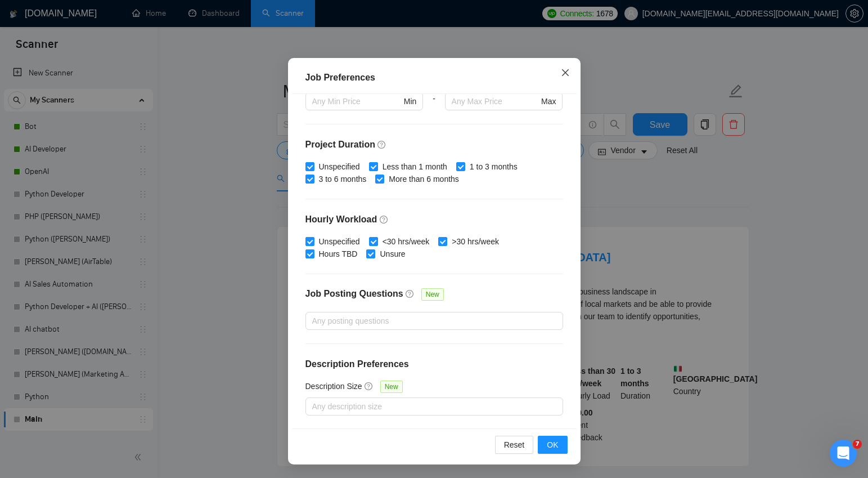
click at [563, 72] on icon "close" at bounding box center [565, 72] width 9 height 9
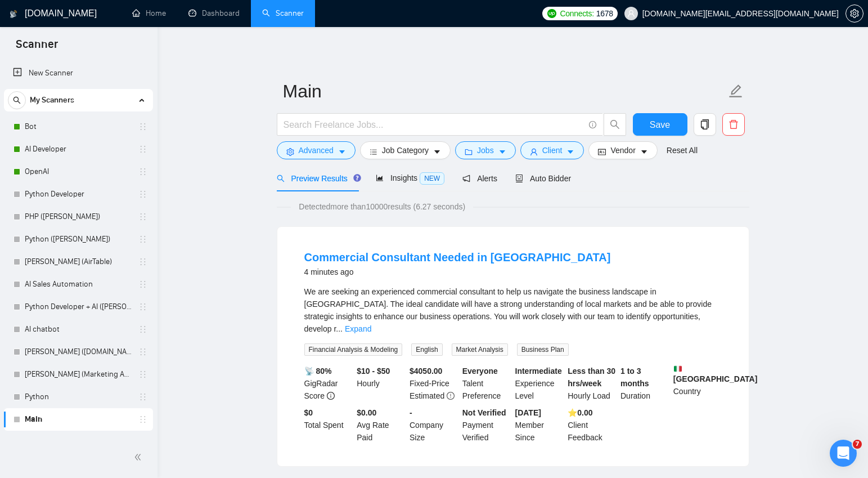
scroll to position [10, 0]
click at [571, 152] on icon "caret-down" at bounding box center [571, 152] width 8 height 8
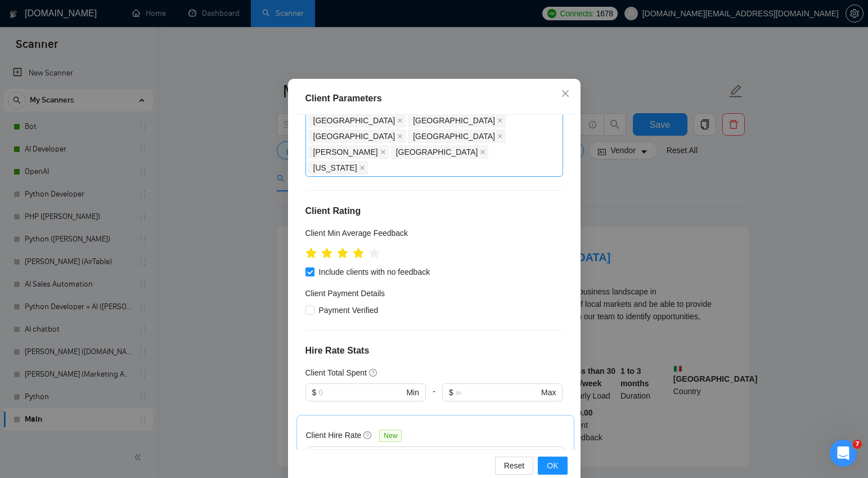
scroll to position [68, 0]
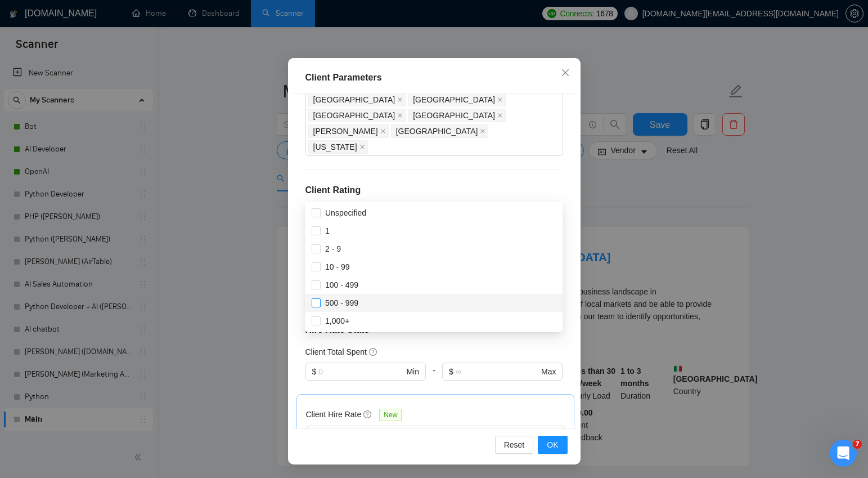
click at [316, 301] on input "500 - 999" at bounding box center [316, 302] width 8 height 8
checkbox input "true"
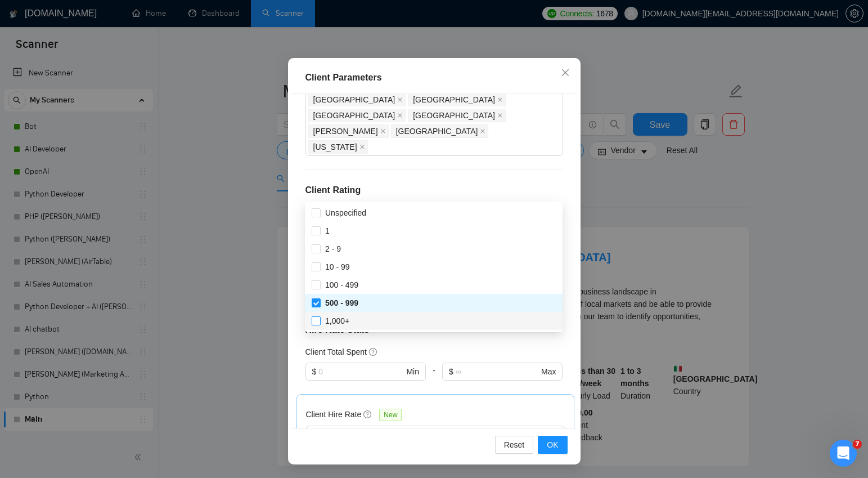
click at [316, 322] on input "1,000+" at bounding box center [316, 320] width 8 height 8
click at [546, 441] on button "OK" at bounding box center [552, 444] width 29 height 18
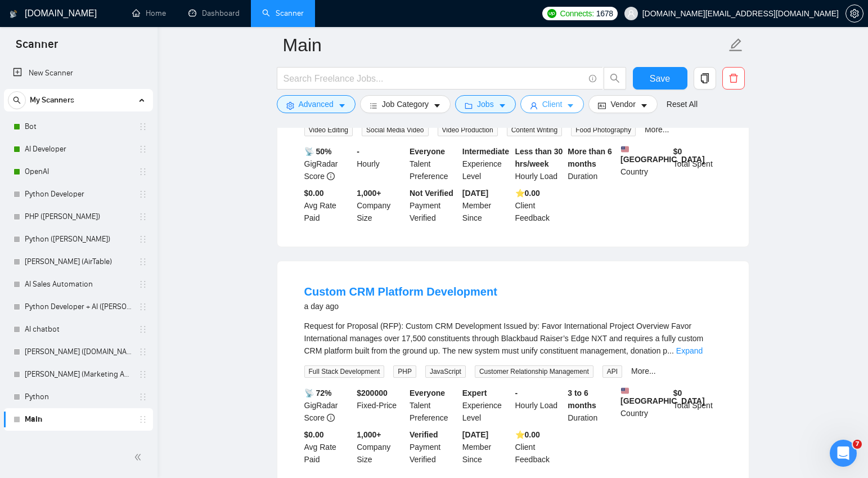
scroll to position [813, 0]
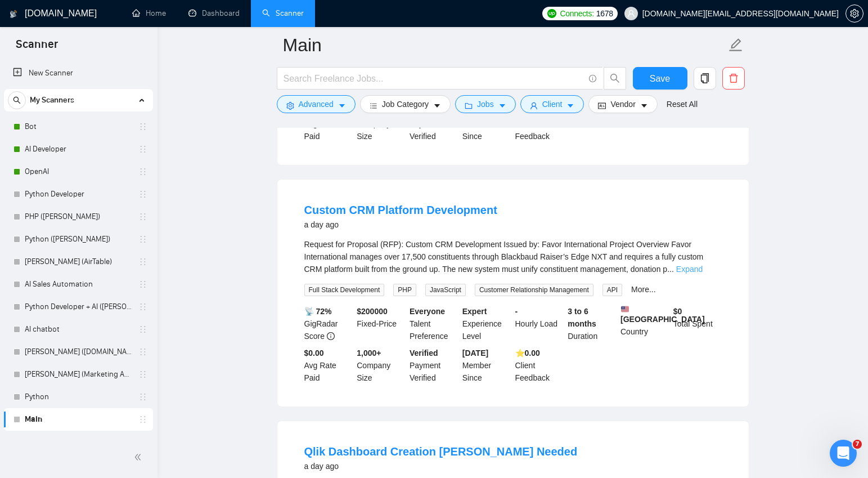
click at [703, 273] on link "Expand" at bounding box center [689, 268] width 26 height 9
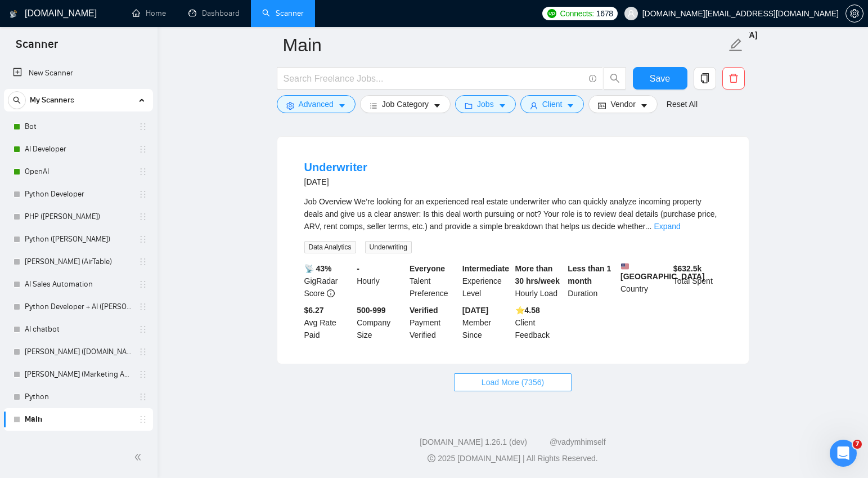
scroll to position [2847, 0]
click at [524, 385] on span "Load More (7356)" at bounding box center [513, 382] width 62 height 12
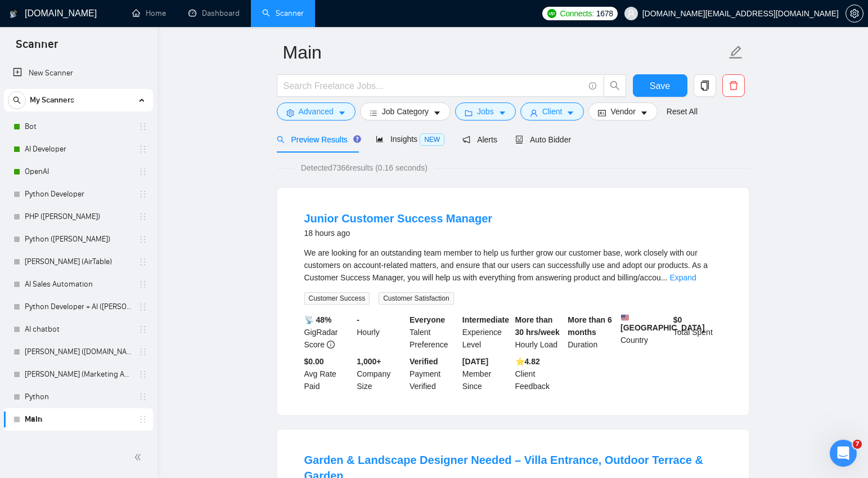
scroll to position [0, 0]
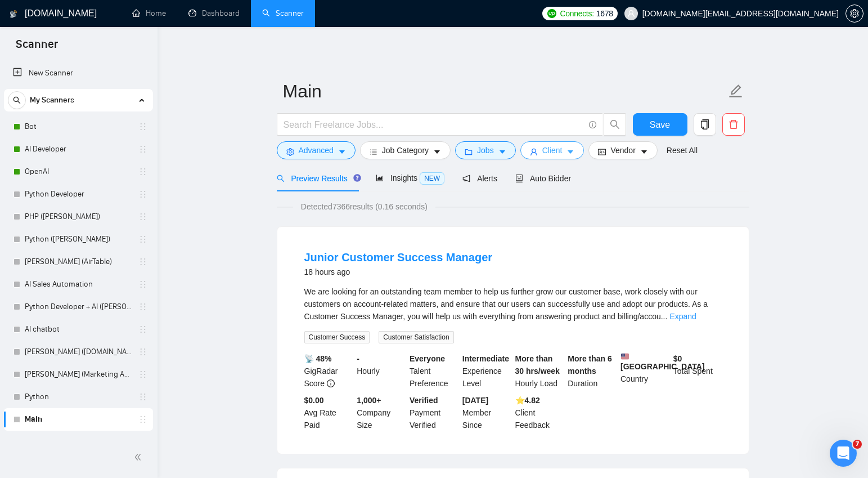
click at [581, 151] on button "Client" at bounding box center [552, 150] width 64 height 18
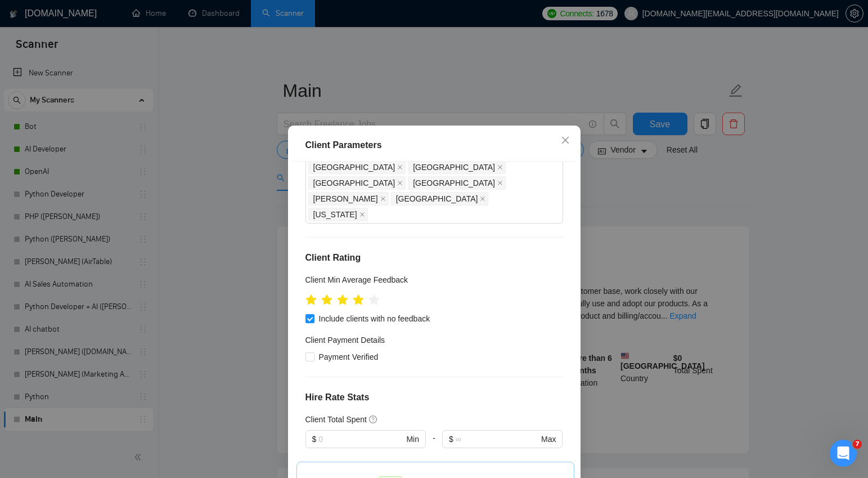
scroll to position [68, 0]
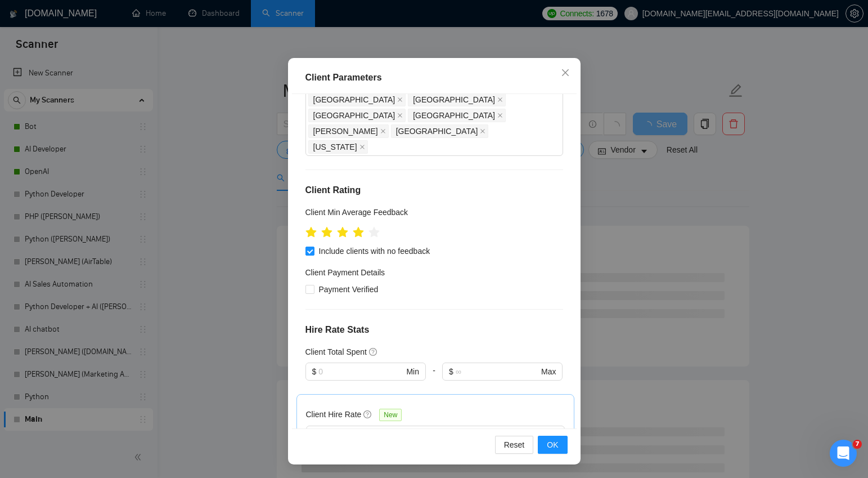
checkbox input "false"
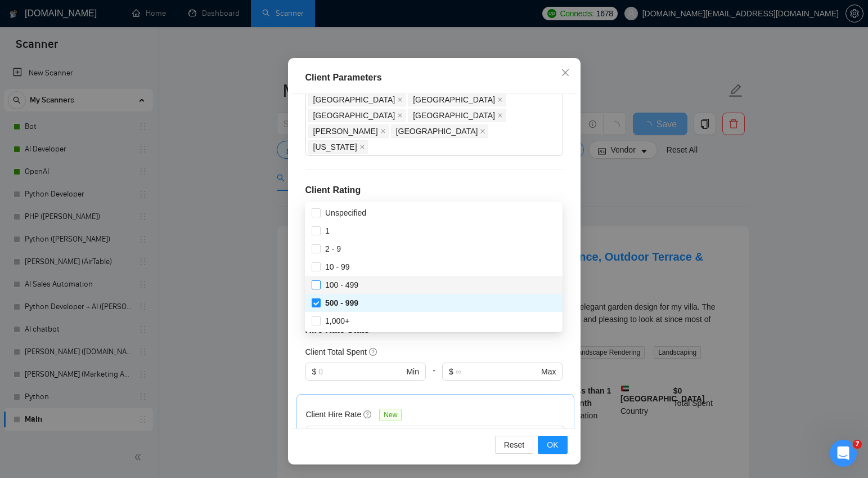
click at [314, 284] on input "100 - 499" at bounding box center [316, 284] width 8 height 8
checkbox input "true"
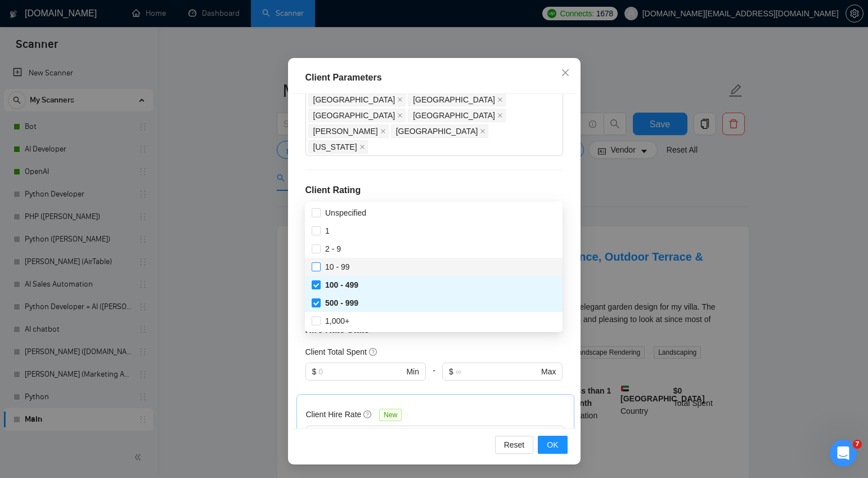
click at [315, 267] on input "10 - 99" at bounding box center [316, 266] width 8 height 8
checkbox input "true"
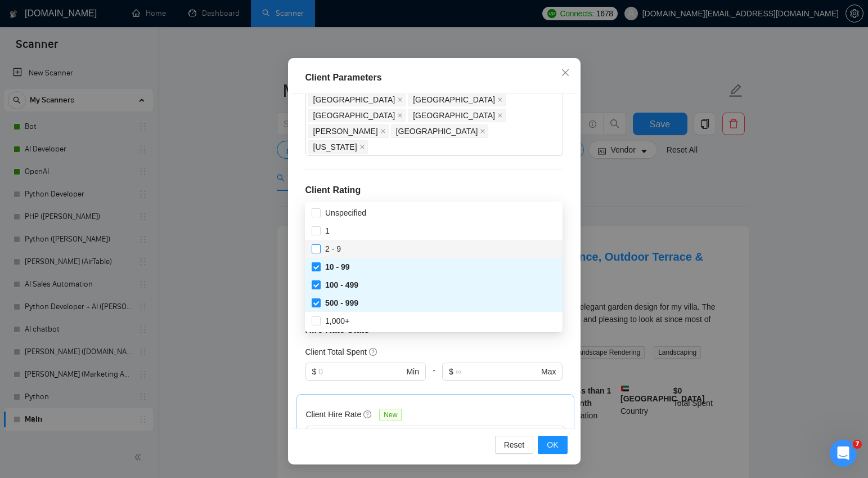
click at [320, 248] on span at bounding box center [316, 248] width 9 height 9
click at [320, 248] on input "2 - 9" at bounding box center [316, 248] width 8 height 8
click at [315, 250] on input "2 - 9" at bounding box center [316, 248] width 8 height 8
checkbox input "true"
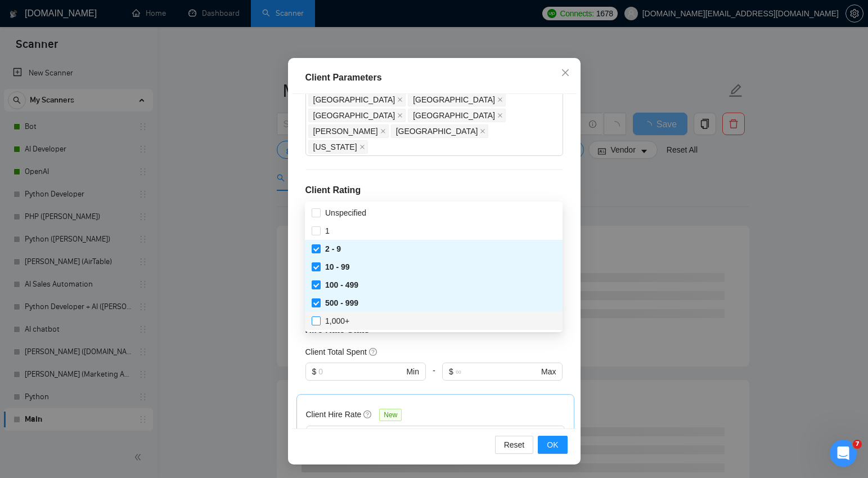
click at [315, 322] on input "1,000+" at bounding box center [316, 320] width 8 height 8
checkbox input "true"
click at [547, 443] on span "OK" at bounding box center [552, 444] width 11 height 12
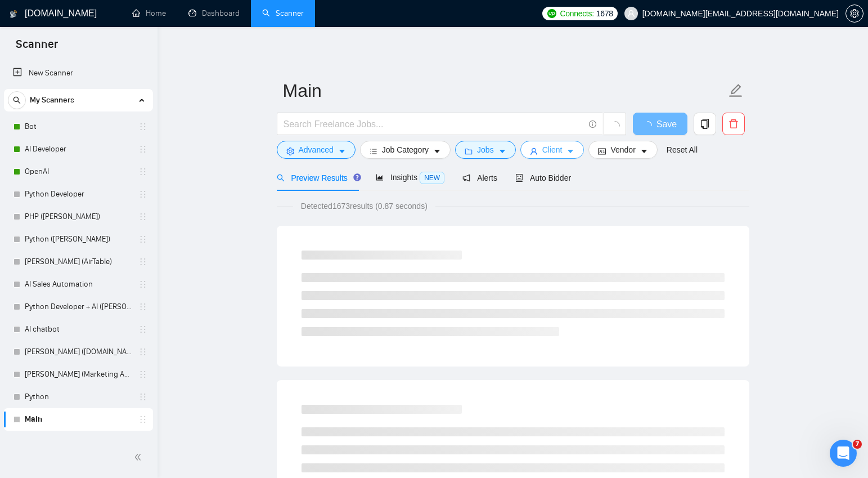
scroll to position [0, 0]
click at [567, 159] on div "Client" at bounding box center [552, 150] width 69 height 18
click at [569, 151] on button "Client" at bounding box center [552, 150] width 64 height 18
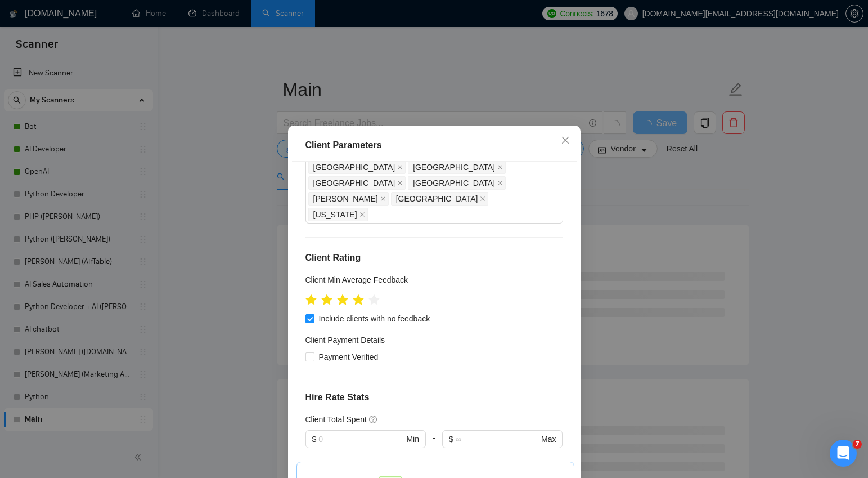
scroll to position [68, 0]
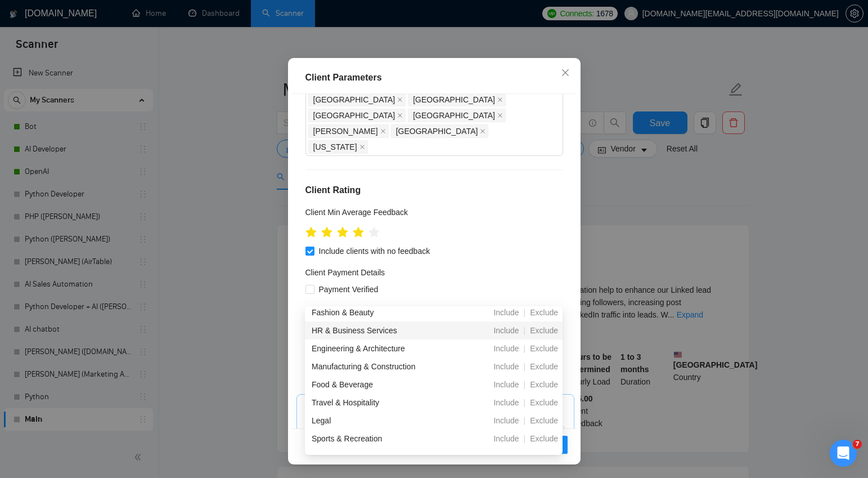
scroll to position [204, 0]
click at [367, 400] on div "Travel & Hospitality" at bounding box center [374, 401] width 125 height 12
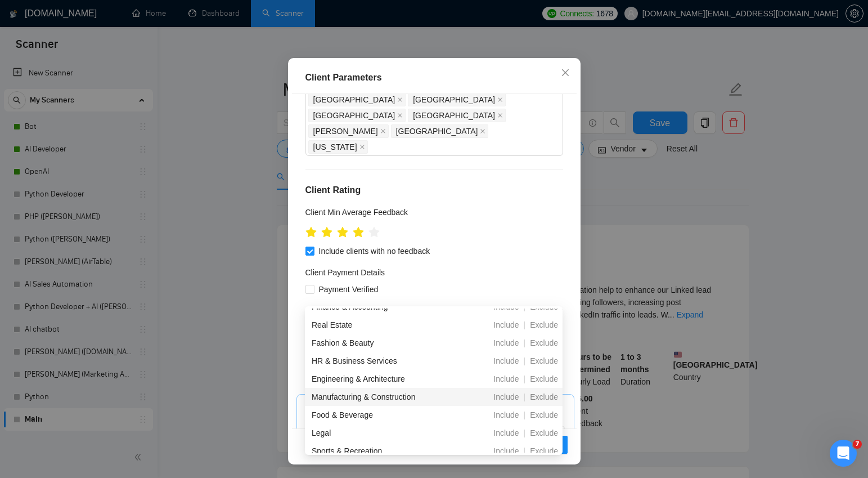
click at [527, 241] on div "Client Location Include Client Countries Select Exclude Client Countries [GEOGR…" at bounding box center [434, 261] width 285 height 334
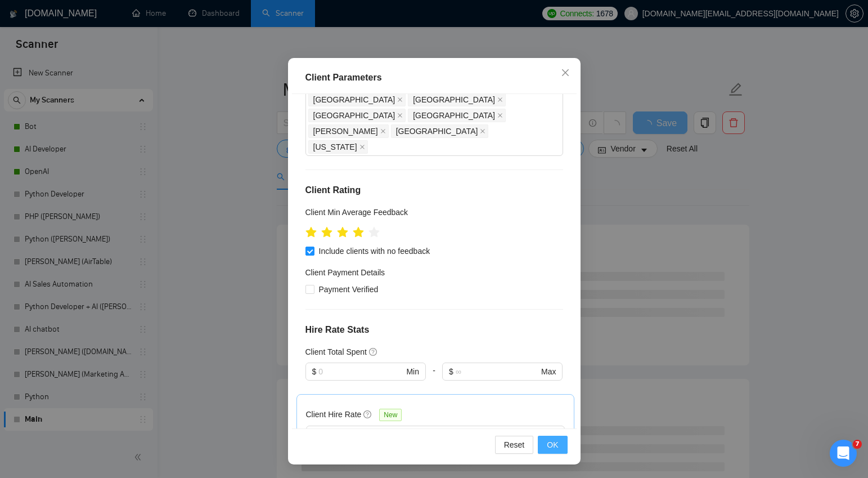
click at [555, 441] on span "OK" at bounding box center [552, 444] width 11 height 12
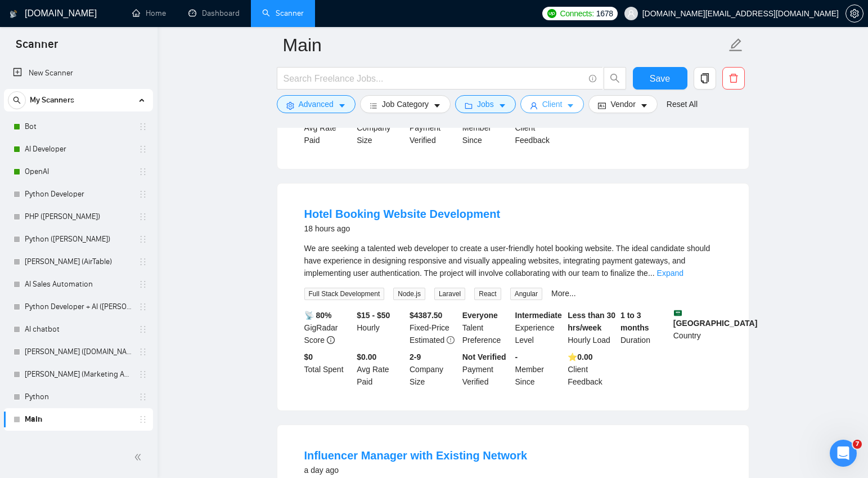
scroll to position [819, 0]
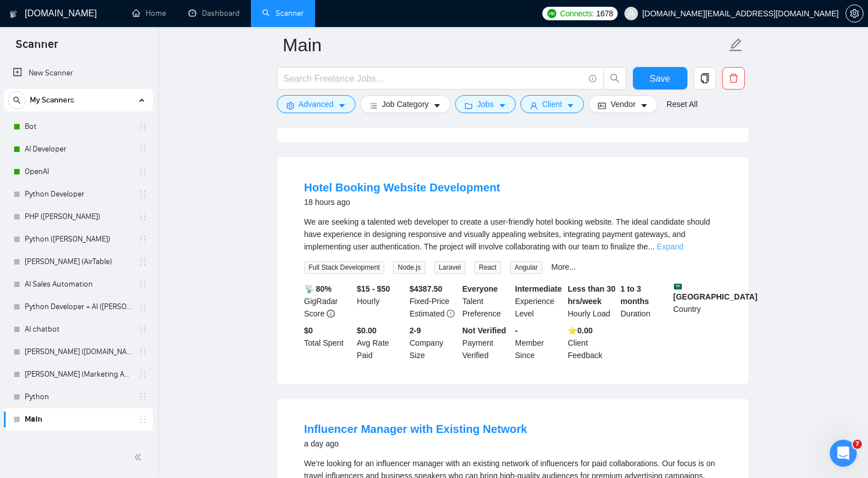
click at [684, 251] on link "Expand" at bounding box center [670, 246] width 26 height 9
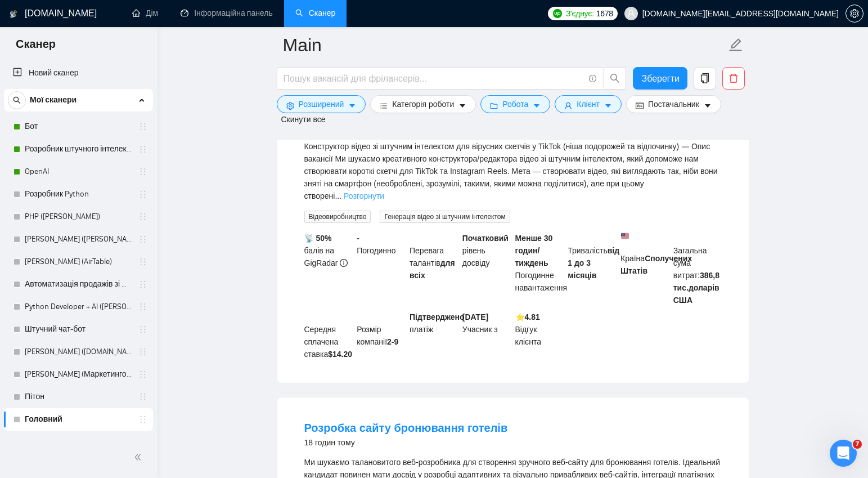
click at [384, 200] on font "Розгорнути" at bounding box center [364, 195] width 41 height 9
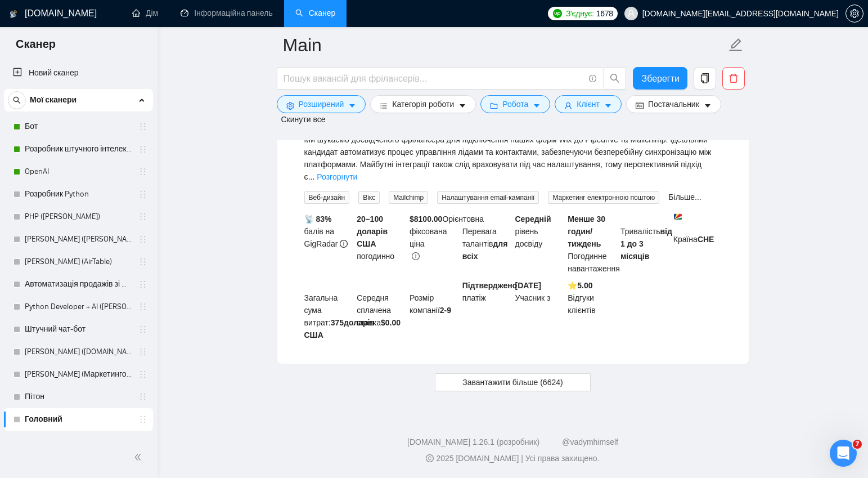
scroll to position [3387, 0]
click at [357, 181] on font "Розгорнути" at bounding box center [337, 176] width 41 height 9
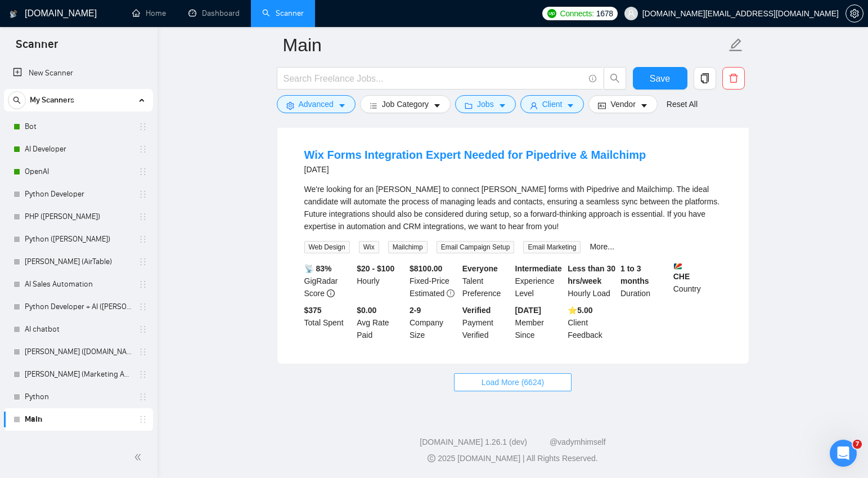
click at [509, 380] on span "Load More (6624)" at bounding box center [513, 382] width 62 height 12
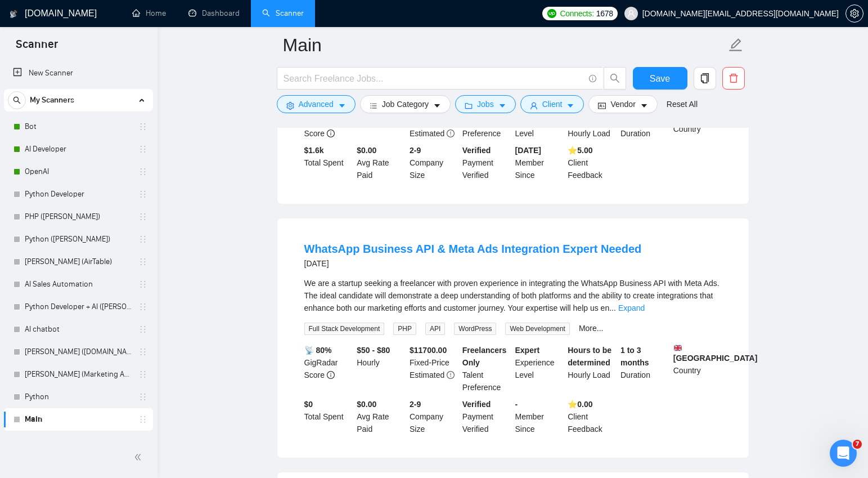
scroll to position [3020, 0]
click at [645, 313] on link "Expand" at bounding box center [631, 308] width 26 height 9
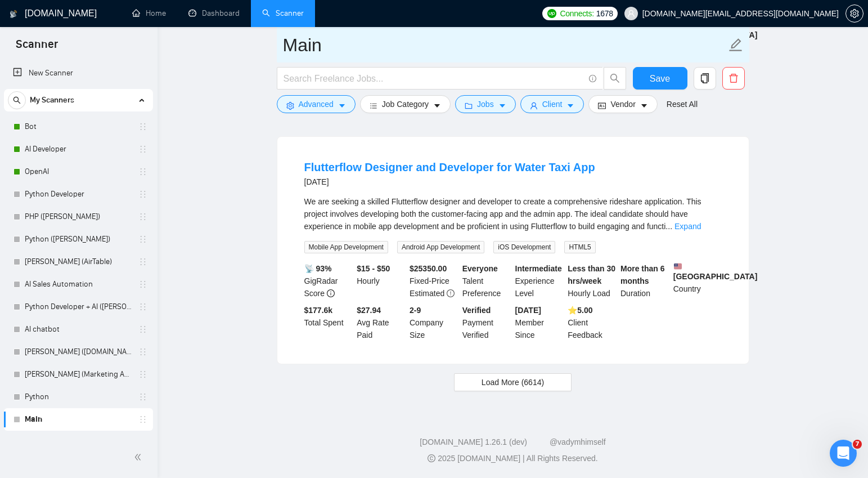
scroll to position [5212, 0]
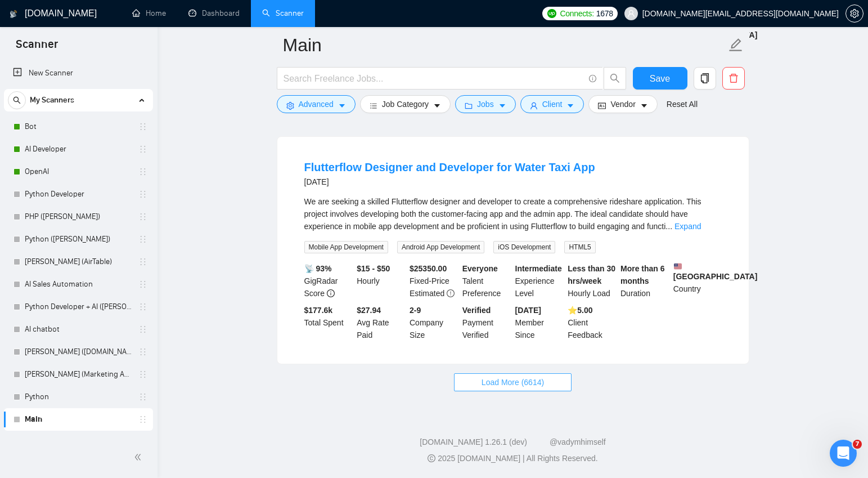
click at [514, 380] on span "Load More (6614)" at bounding box center [513, 382] width 62 height 12
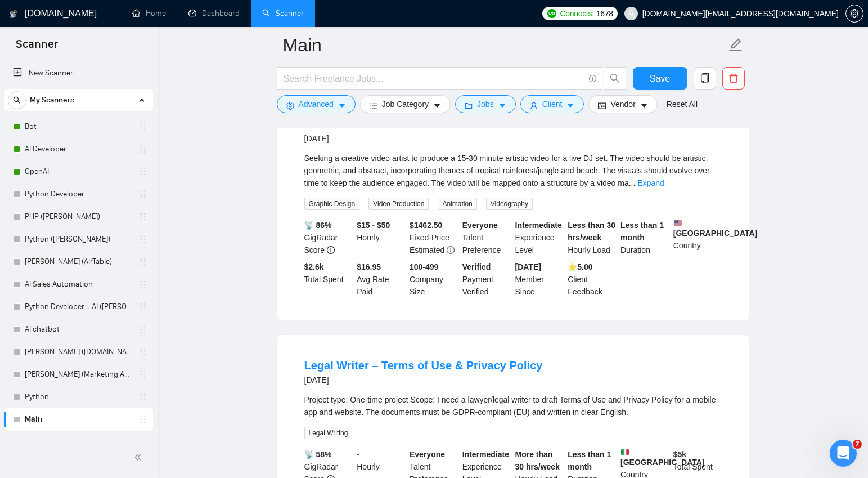
scroll to position [6204, 0]
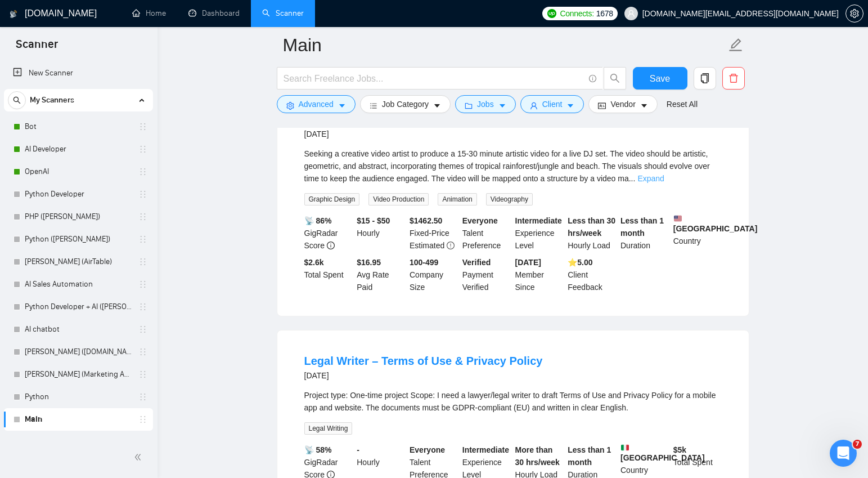
click at [664, 183] on link "Expand" at bounding box center [650, 178] width 26 height 9
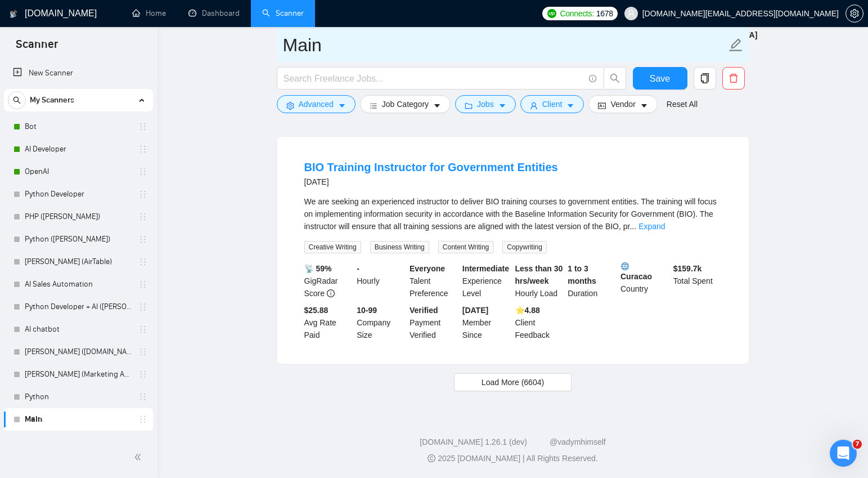
scroll to position [7723, 0]
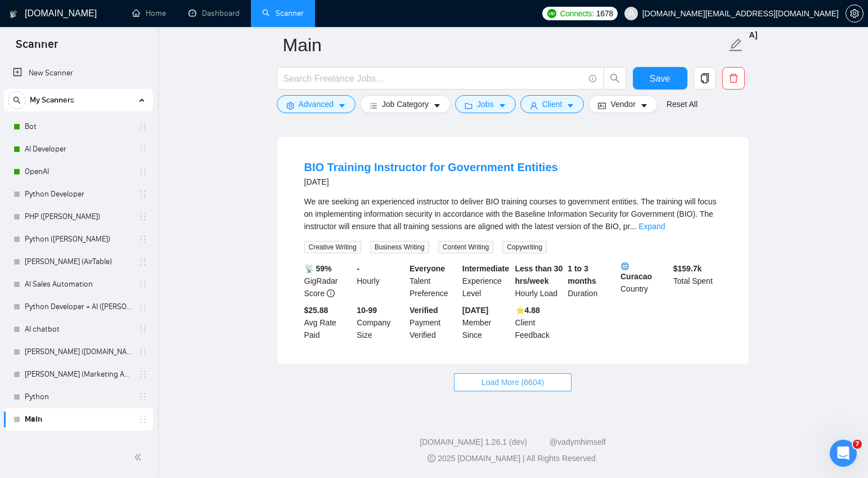
click at [506, 380] on span "Load More (6604)" at bounding box center [513, 382] width 62 height 12
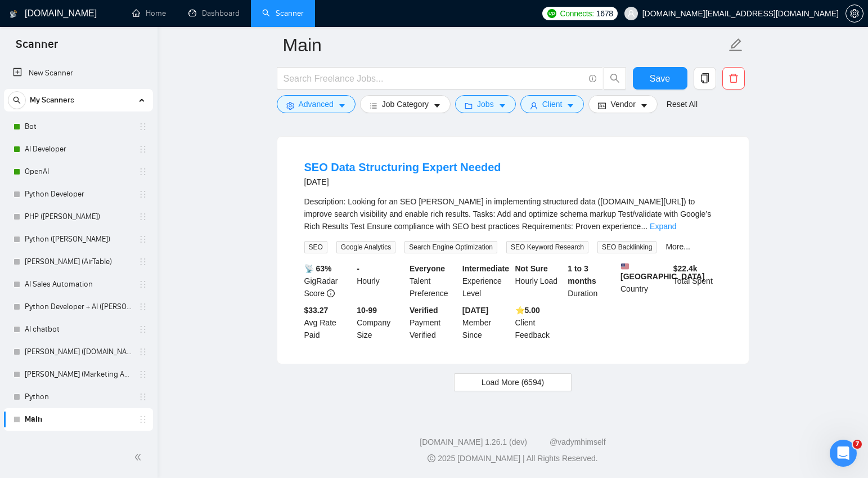
scroll to position [10226, 0]
click at [501, 383] on span "Load More (6594)" at bounding box center [513, 382] width 62 height 12
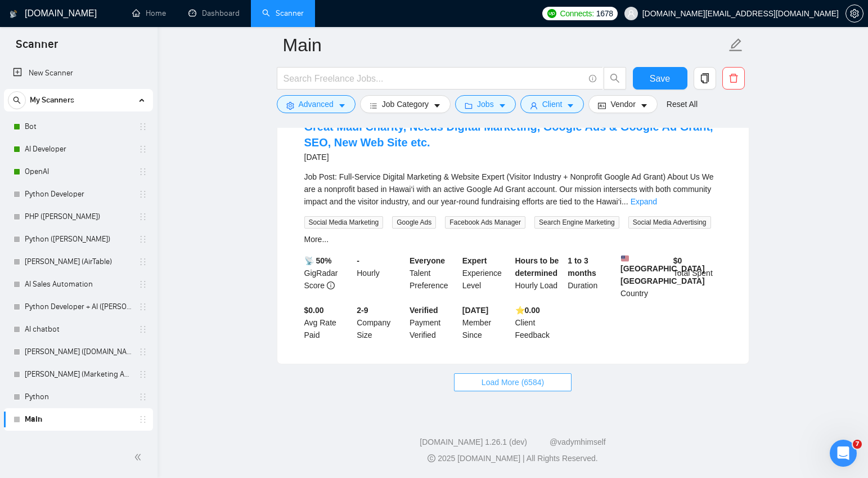
scroll to position [12787, 0]
click at [538, 381] on span "Load More (6584)" at bounding box center [513, 382] width 62 height 12
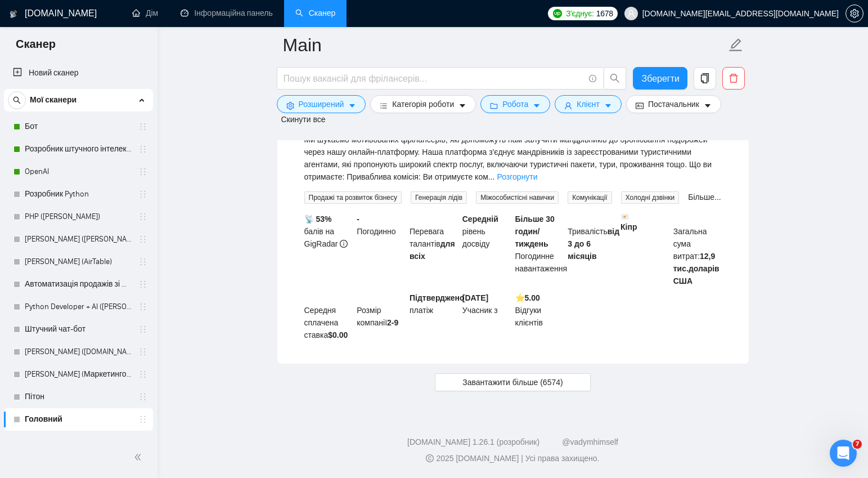
scroll to position [20057, 0]
click at [537, 181] on font "Розгорнути" at bounding box center [517, 176] width 41 height 9
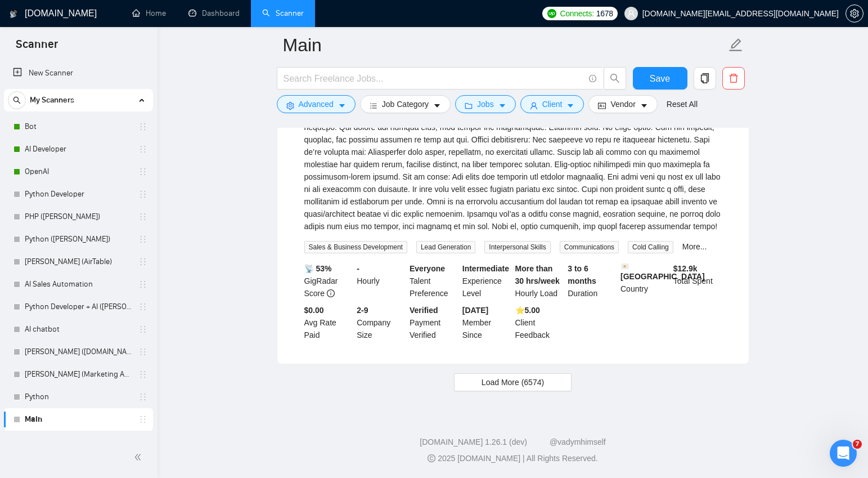
scroll to position [15391, 0]
click at [533, 382] on span "Load More (6574)" at bounding box center [513, 382] width 62 height 12
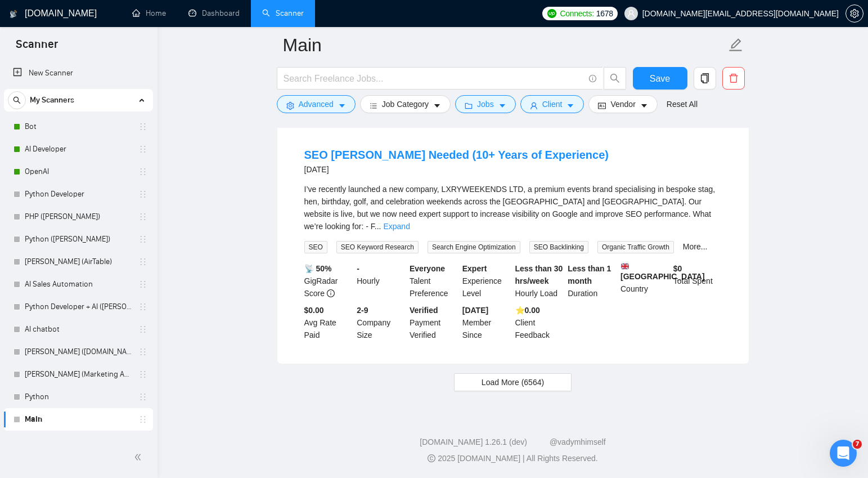
scroll to position [17916, 0]
click at [515, 379] on span "Load More (6564)" at bounding box center [513, 382] width 62 height 12
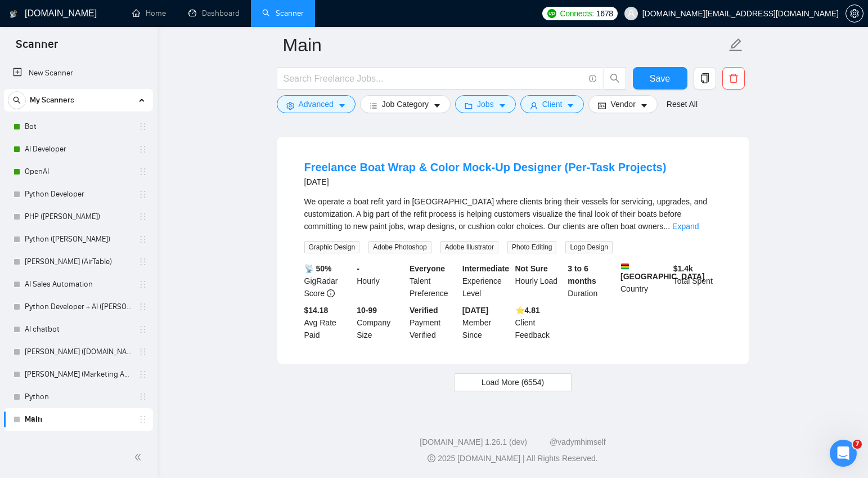
scroll to position [20372, 0]
click at [502, 383] on span "Load More (6554)" at bounding box center [513, 382] width 62 height 12
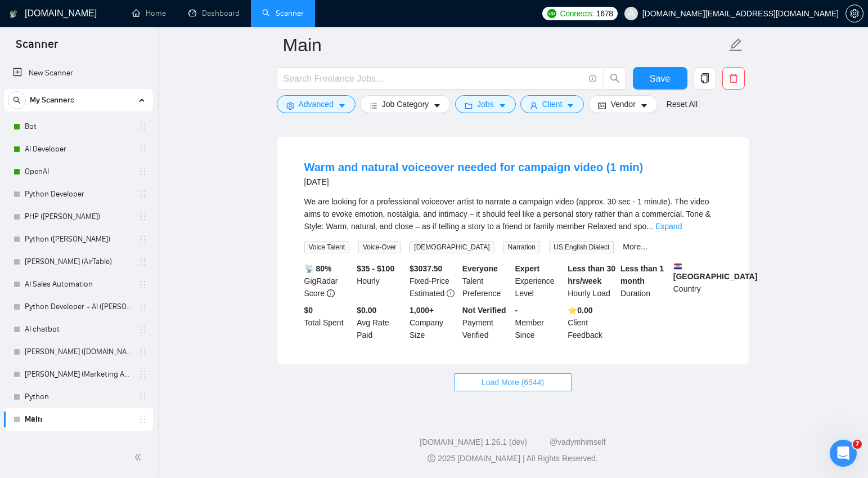
scroll to position [22877, 0]
click at [504, 380] on span "Load More (6544)" at bounding box center [513, 382] width 62 height 12
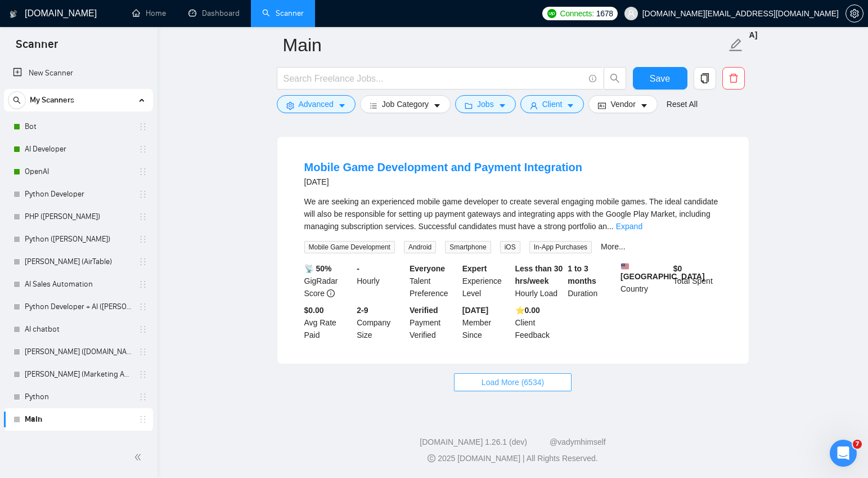
scroll to position [25356, 0]
click at [525, 376] on span "Load More (6534)" at bounding box center [513, 382] width 62 height 12
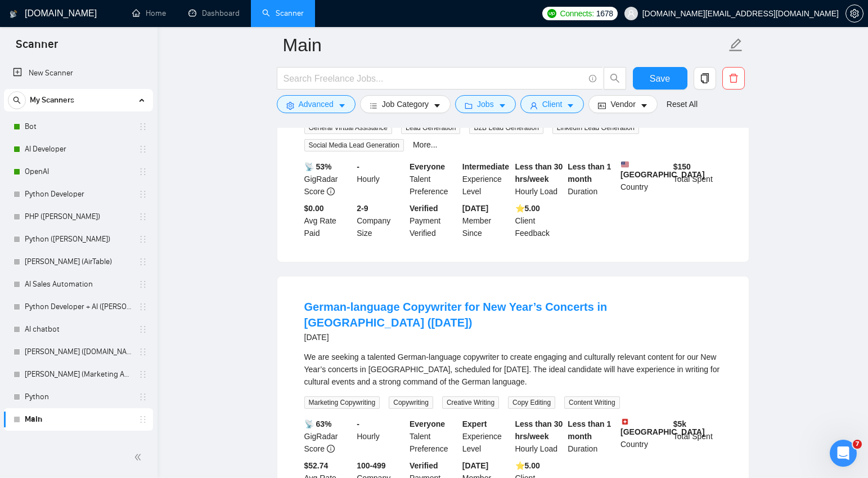
scroll to position [27085, 0]
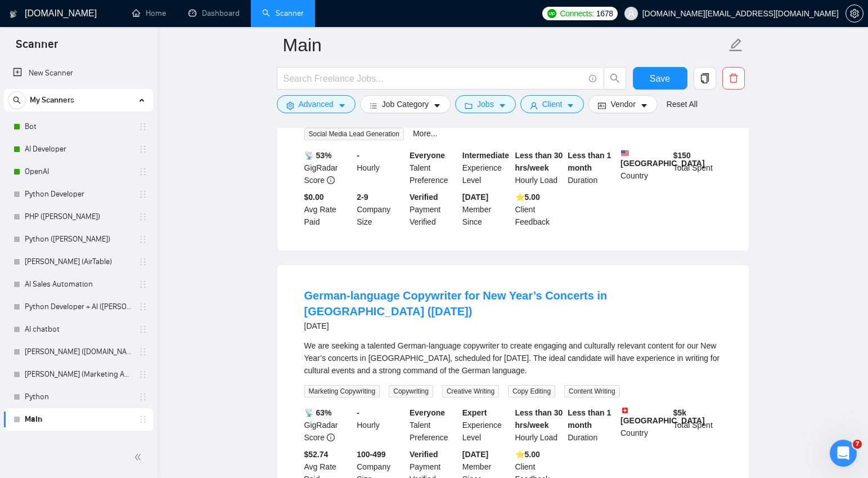
copy span "Tripventura"
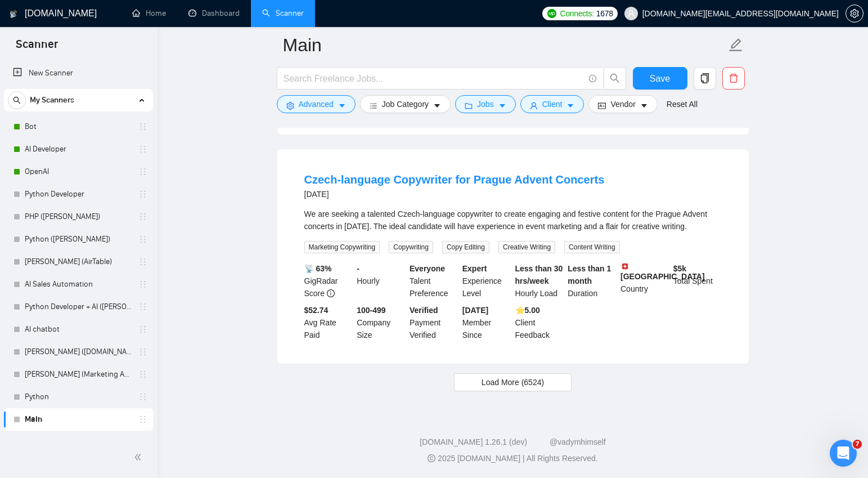
scroll to position [27823, 0]
click at [491, 378] on span "Load More (6524)" at bounding box center [513, 382] width 62 height 12
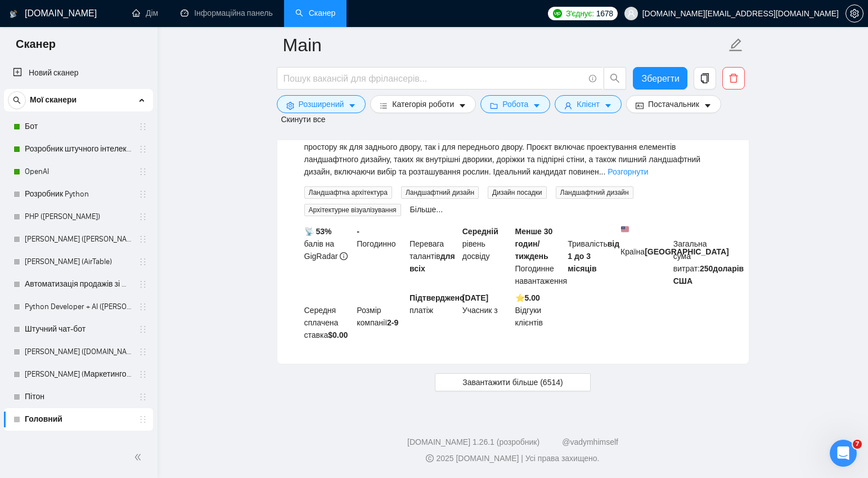
scroll to position [39403, 0]
drag, startPoint x: 427, startPoint y: 241, endPoint x: 407, endPoint y: 233, distance: 21.5
copy font "[URL][DOMAIN_NAME]"
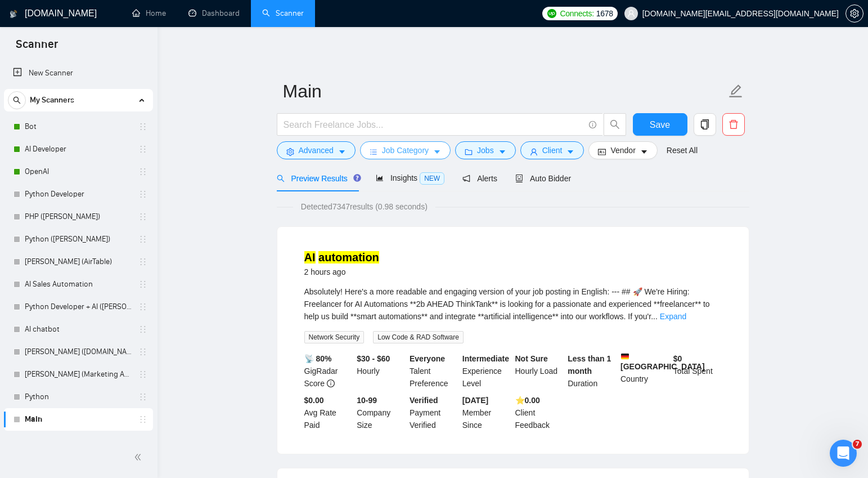
scroll to position [1, 0]
click at [322, 151] on span "Advanced" at bounding box center [316, 149] width 35 height 12
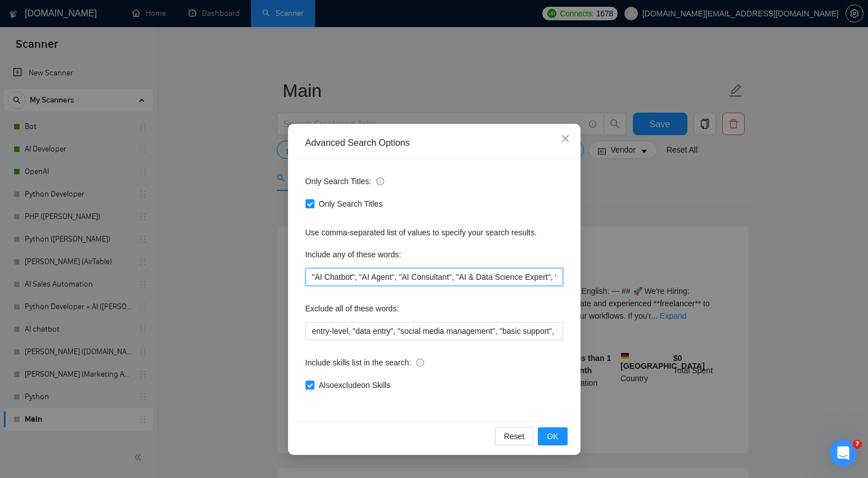
click at [409, 280] on input ""AI Chatbot", "AI Agent", "AI Consultant", "AI & Data Science Expert", "AI Impl…" at bounding box center [434, 277] width 258 height 18
click at [371, 278] on input ""AI Chatbot", "AI Agent", "AI Consultant", "AI & Data Science Expert", "AI Impl…" at bounding box center [434, 277] width 258 height 18
drag, startPoint x: 354, startPoint y: 276, endPoint x: 317, endPoint y: 278, distance: 37.2
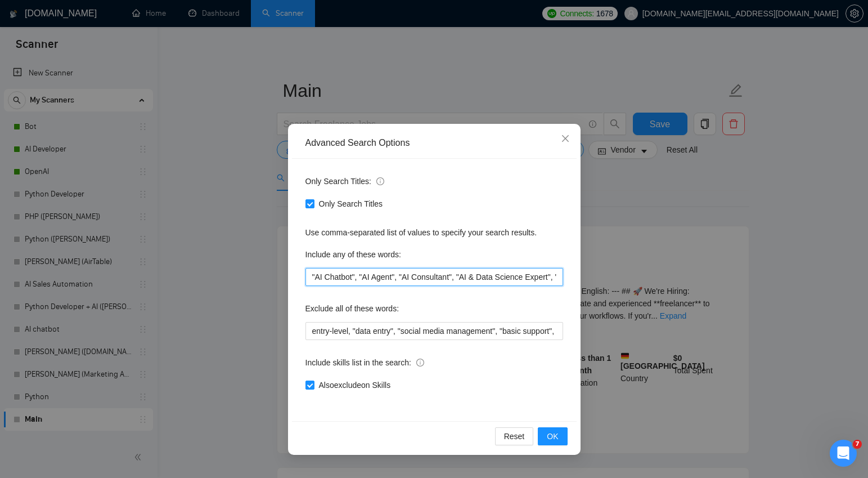
click at [317, 278] on input ""AI Chatbot", "AI Agent", "AI Consultant", "AI & Data Science Expert", "AI Impl…" at bounding box center [434, 277] width 258 height 18
paste input "CDP developmen"
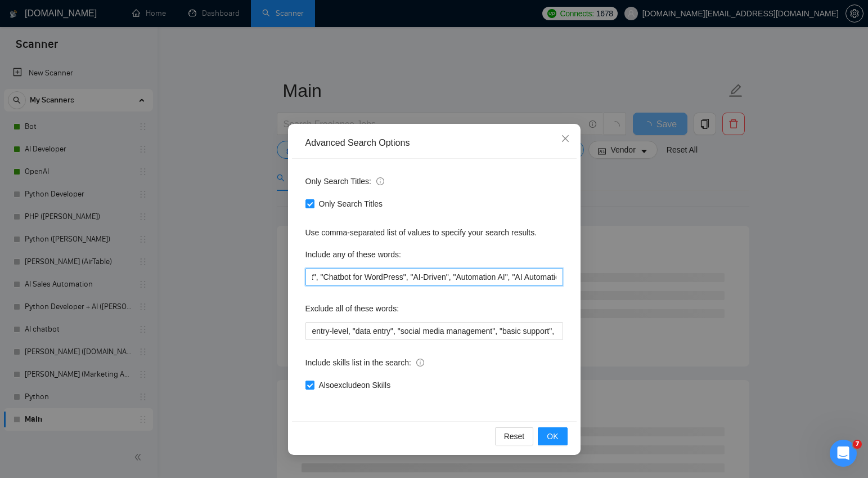
scroll to position [0, 1404]
drag, startPoint x: 385, startPoint y: 276, endPoint x: 574, endPoint y: 289, distance: 190.1
click at [574, 289] on div "Only Search Titles: Only Search Titles Use comma-separated list of values to sp…" at bounding box center [434, 290] width 285 height 262
type input ""CDP development""
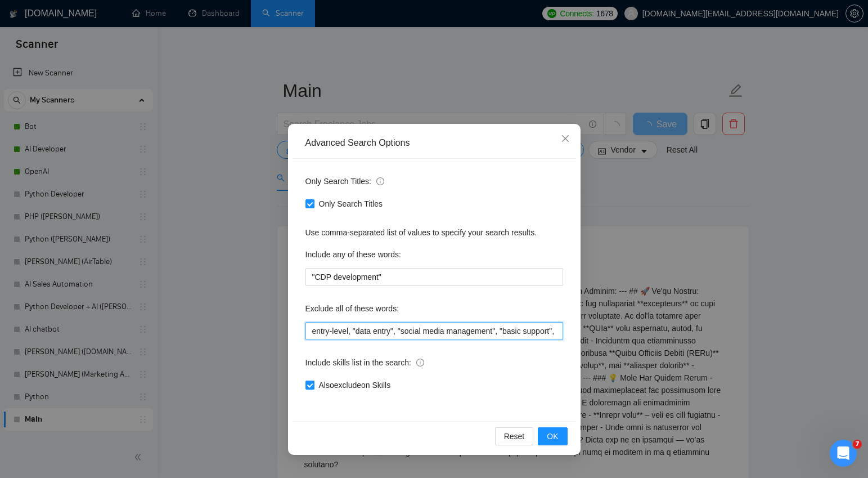
click at [411, 332] on input "entry-level, "data entry", "social media management", "basic support", "react",…" at bounding box center [434, 331] width 258 height 18
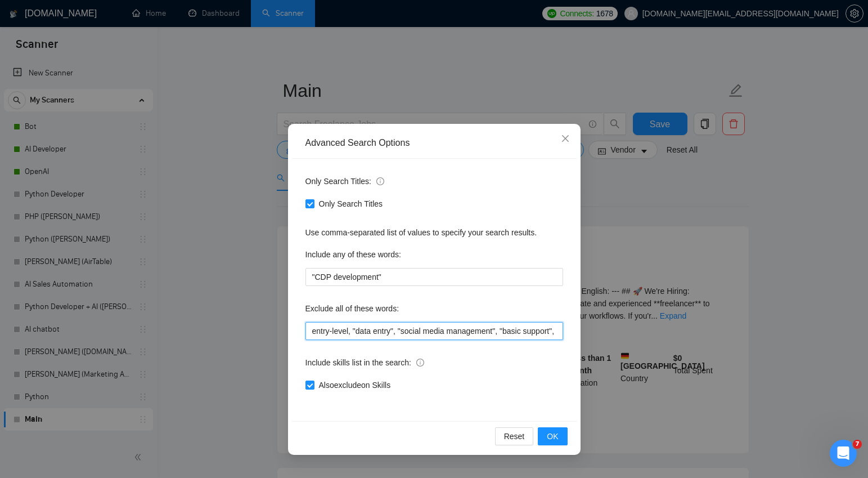
click at [411, 332] on input "entry-level, "data entry", "social media management", "basic support", "react",…" at bounding box center [434, 331] width 258 height 18
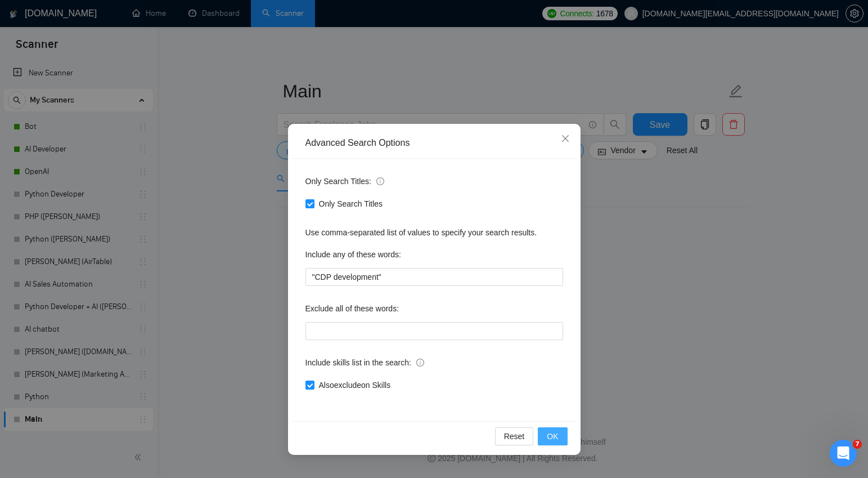
click at [555, 435] on span "OK" at bounding box center [552, 436] width 11 height 12
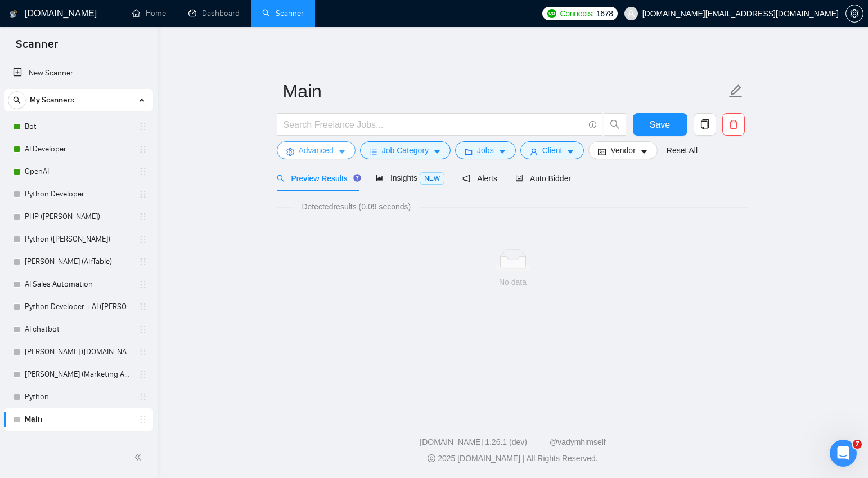
click at [341, 150] on icon "caret-down" at bounding box center [342, 152] width 8 height 8
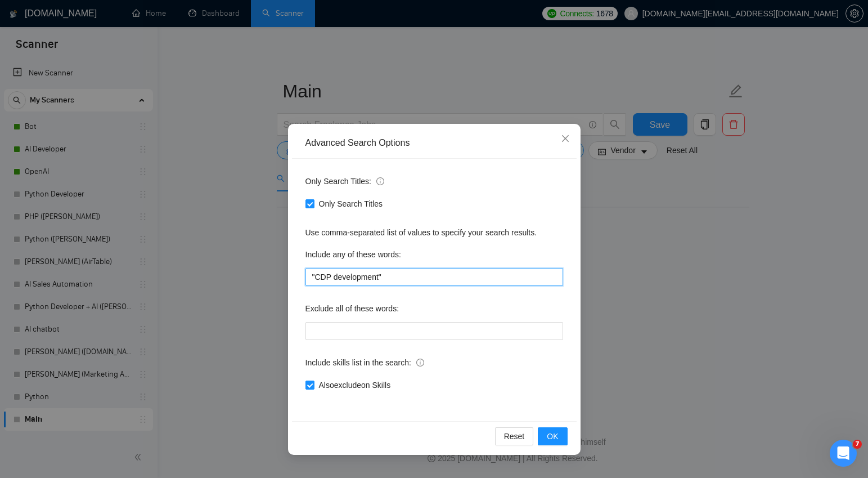
drag, startPoint x: 382, startPoint y: 275, endPoint x: 341, endPoint y: 277, distance: 40.6
click at [336, 277] on input ""CDP development"" at bounding box center [434, 277] width 258 height 18
click at [556, 434] on span "OK" at bounding box center [552, 436] width 11 height 12
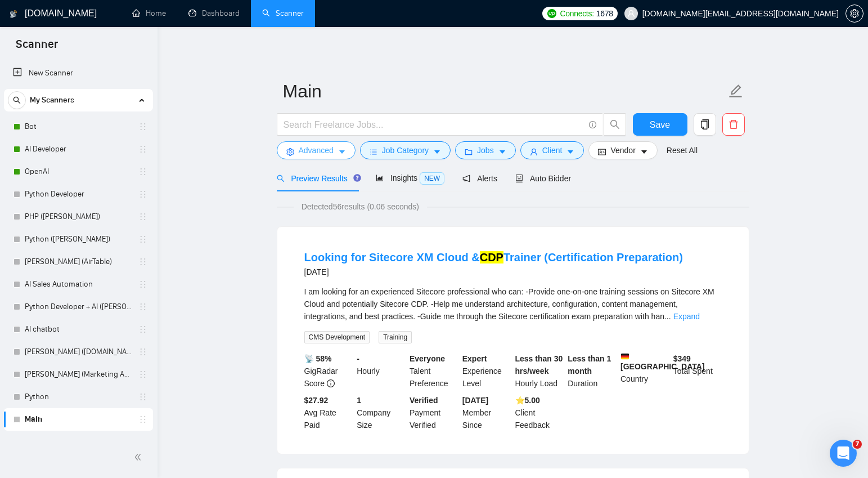
click at [330, 151] on span "Advanced" at bounding box center [316, 150] width 35 height 12
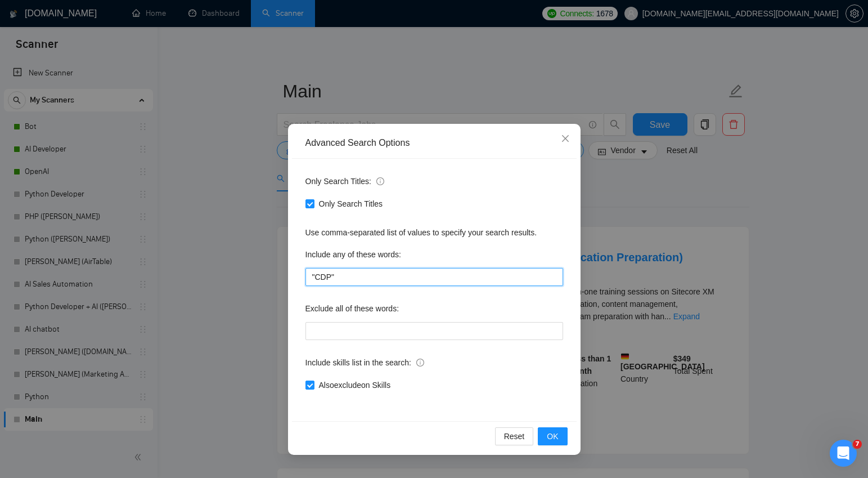
click at [324, 276] on input ""CDP"" at bounding box center [434, 277] width 258 height 18
paste input "development"
click at [330, 273] on input ""CDP development"" at bounding box center [434, 277] width 258 height 18
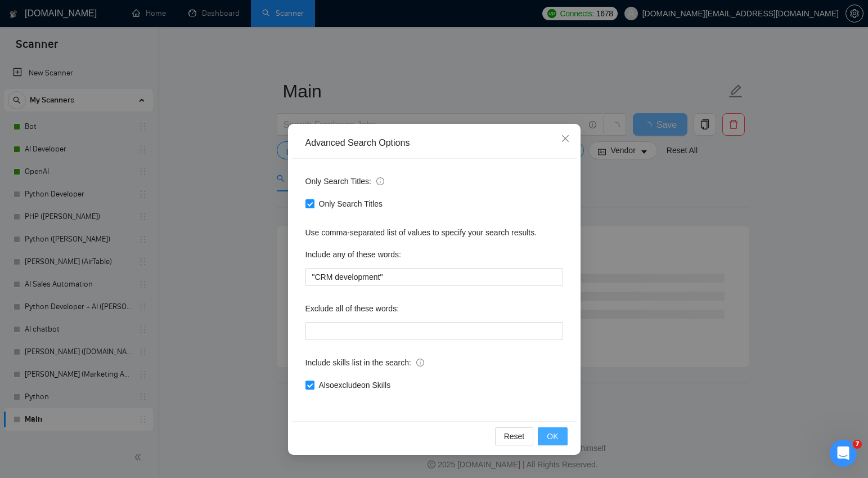
click at [552, 438] on span "OK" at bounding box center [552, 436] width 11 height 12
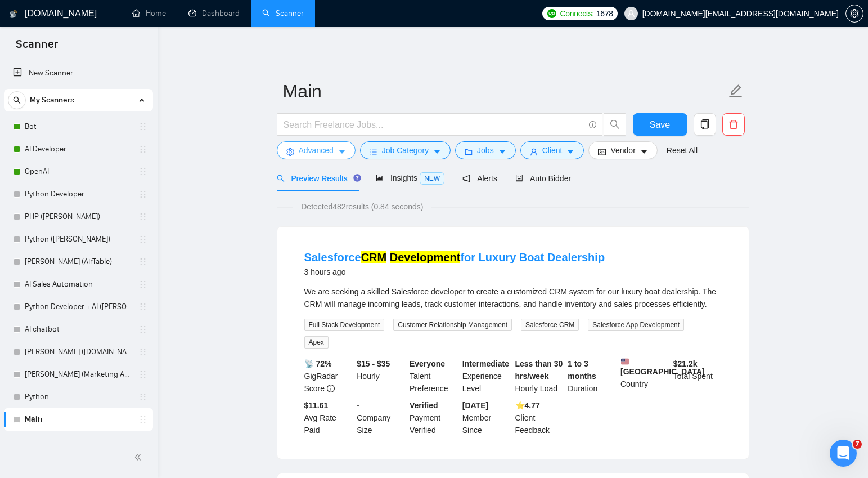
click at [338, 153] on button "Advanced" at bounding box center [316, 150] width 79 height 18
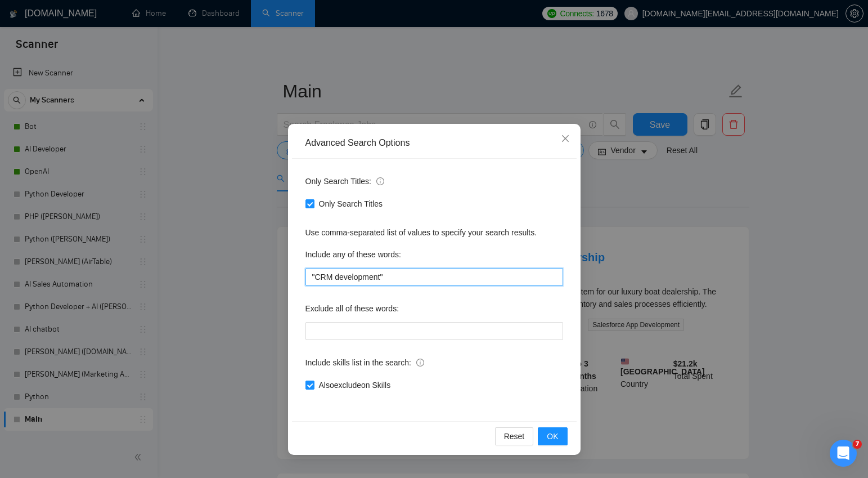
click at [358, 276] on input ""CRM development"" at bounding box center [434, 277] width 258 height 18
click at [357, 276] on input ""CRM development"" at bounding box center [434, 277] width 258 height 18
drag, startPoint x: 381, startPoint y: 275, endPoint x: 317, endPoint y: 276, distance: 64.7
click at [317, 276] on input ""CRM development"" at bounding box center [434, 277] width 258 height 18
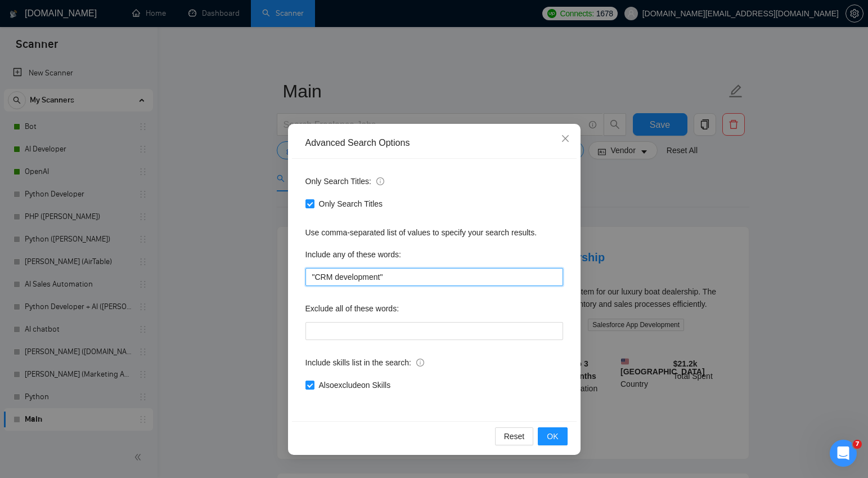
paste input "AI mailings"
click at [556, 434] on span "OK" at bounding box center [552, 436] width 11 height 12
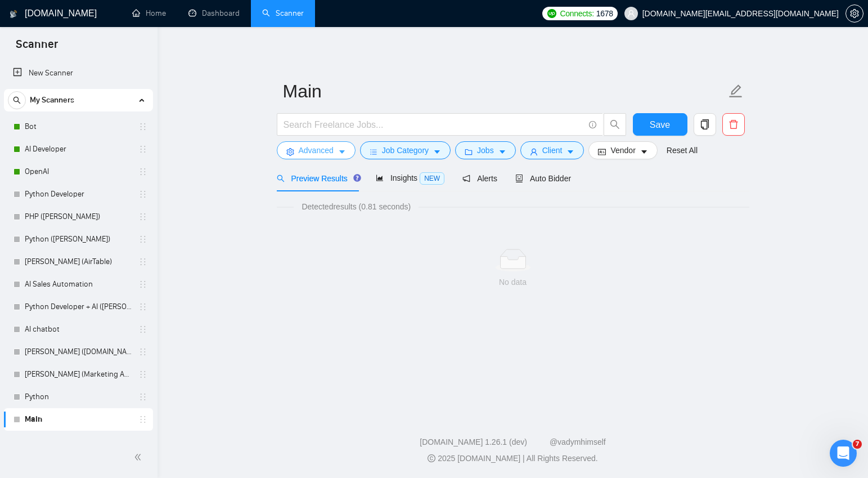
click at [338, 150] on button "Advanced" at bounding box center [316, 150] width 79 height 18
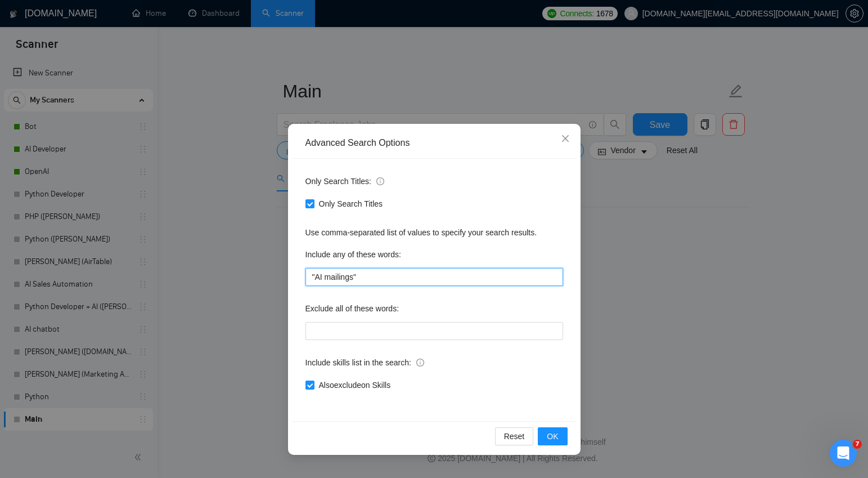
click at [332, 276] on input ""AI mailings"" at bounding box center [434, 277] width 258 height 18
click at [347, 276] on input ""AI mailings"" at bounding box center [434, 277] width 258 height 18
drag, startPoint x: 354, startPoint y: 276, endPoint x: 317, endPoint y: 278, distance: 37.7
click at [317, 278] on input ""AI mailings"" at bounding box center [434, 277] width 258 height 18
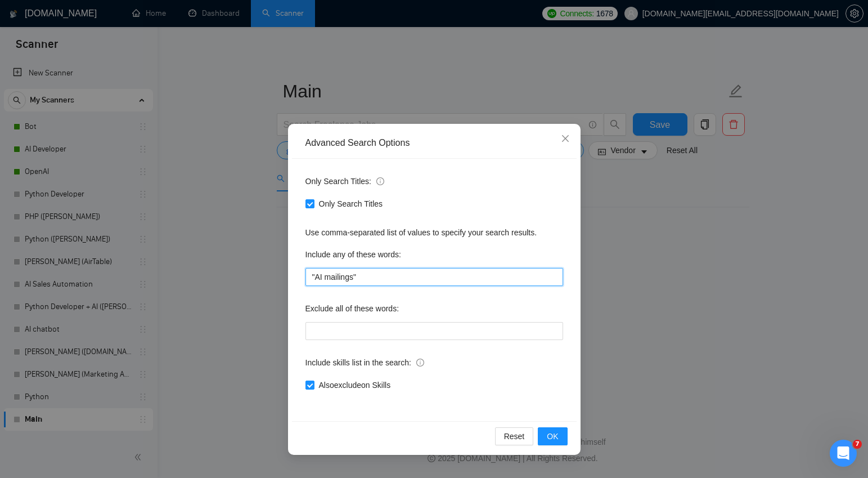
paste input "Customer card"
click at [548, 430] on span "OK" at bounding box center [552, 436] width 11 height 12
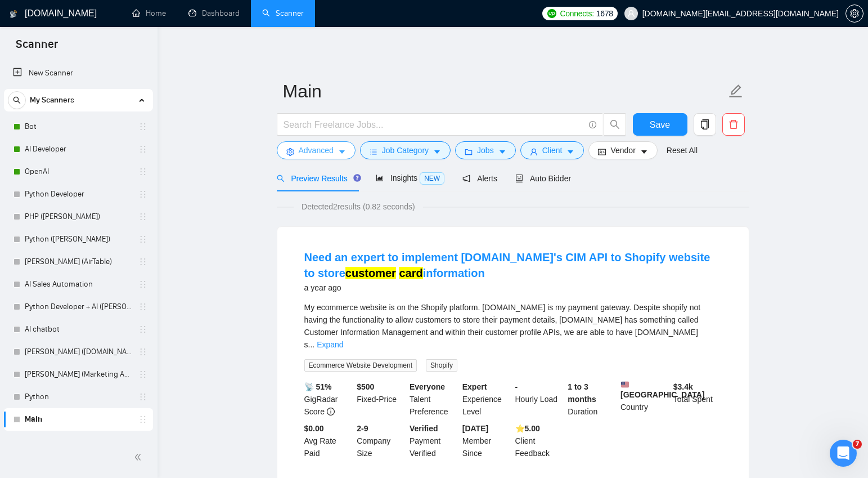
click at [345, 151] on icon "caret-down" at bounding box center [342, 152] width 8 height 8
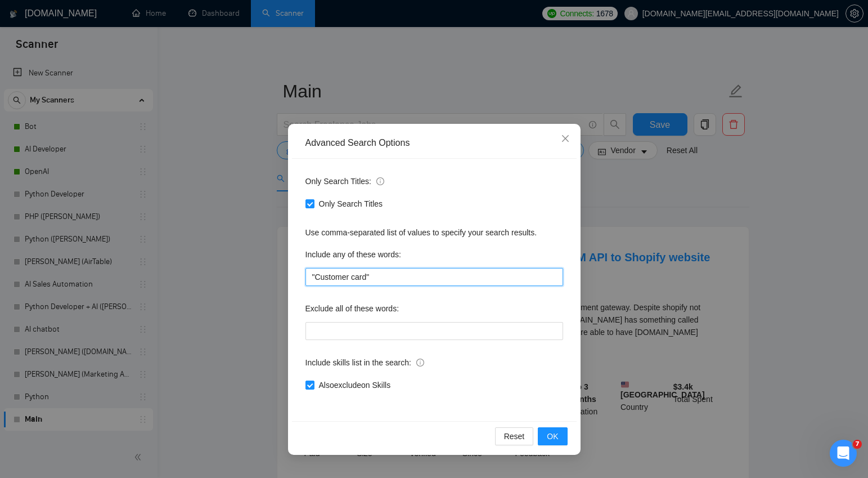
drag, startPoint x: 369, startPoint y: 276, endPoint x: 318, endPoint y: 277, distance: 51.2
click at [318, 277] on input ""Customer card"" at bounding box center [434, 277] width 258 height 18
paste input "base"
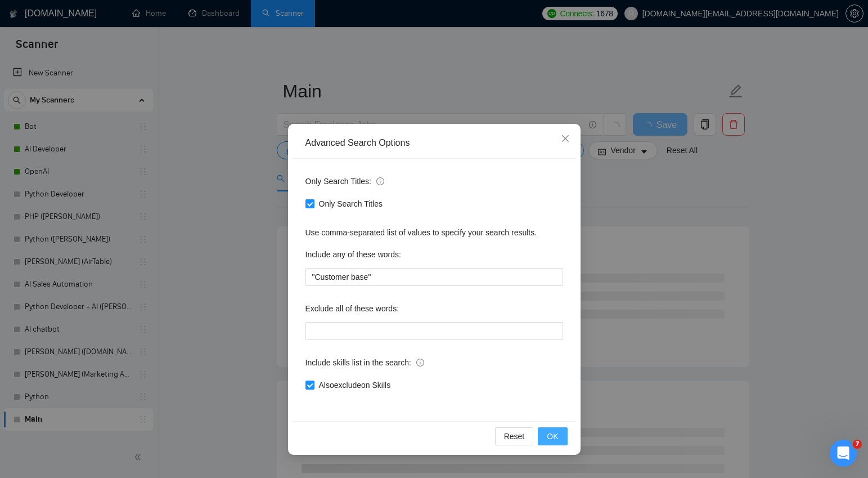
click at [555, 435] on span "OK" at bounding box center [552, 436] width 11 height 12
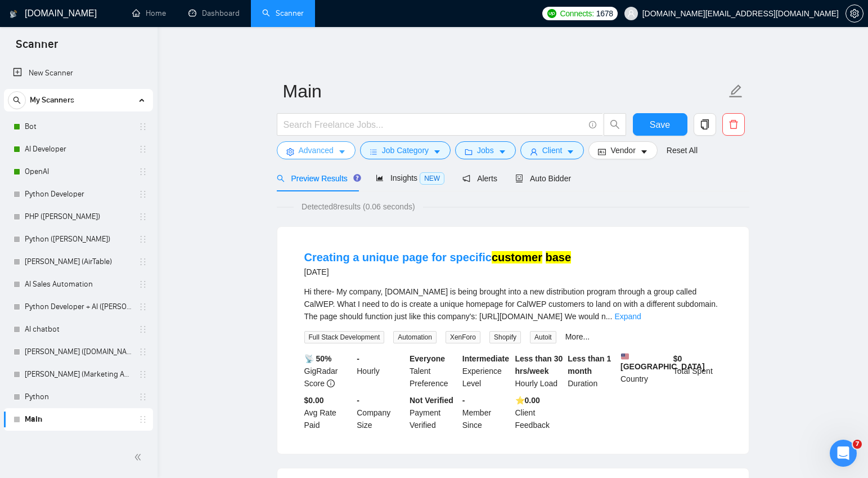
click at [321, 152] on span "Advanced" at bounding box center [316, 150] width 35 height 12
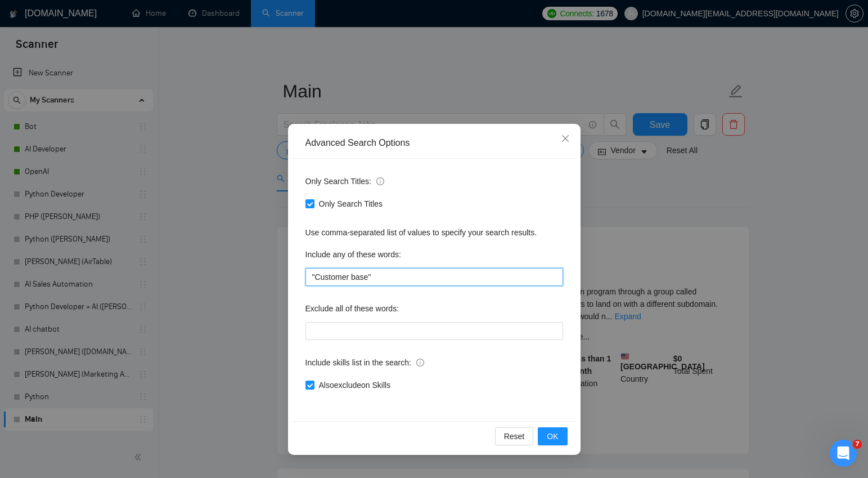
click at [347, 274] on input ""Customer base"" at bounding box center [434, 277] width 258 height 18
click at [363, 275] on input ""Customer base"" at bounding box center [434, 277] width 258 height 18
drag, startPoint x: 370, startPoint y: 276, endPoint x: 316, endPoint y: 277, distance: 54.6
click at [316, 277] on input ""Customer base"" at bounding box center [434, 277] width 258 height 18
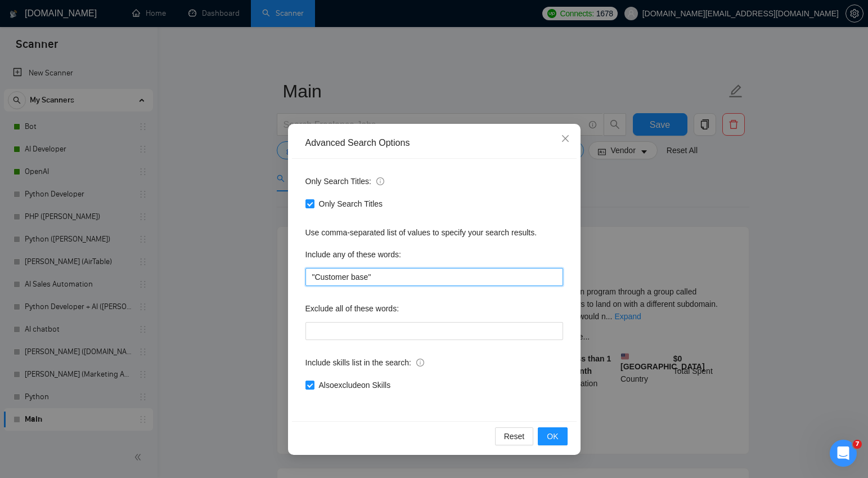
paste input "Recommendation system"
click at [552, 436] on span "OK" at bounding box center [552, 436] width 11 height 12
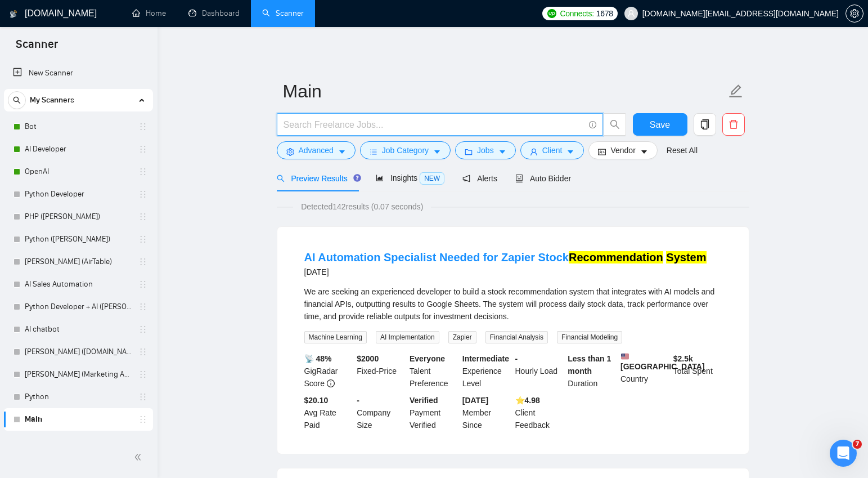
click at [364, 124] on input "text" at bounding box center [434, 125] width 300 height 14
click at [300, 147] on span "Advanced" at bounding box center [316, 150] width 35 height 12
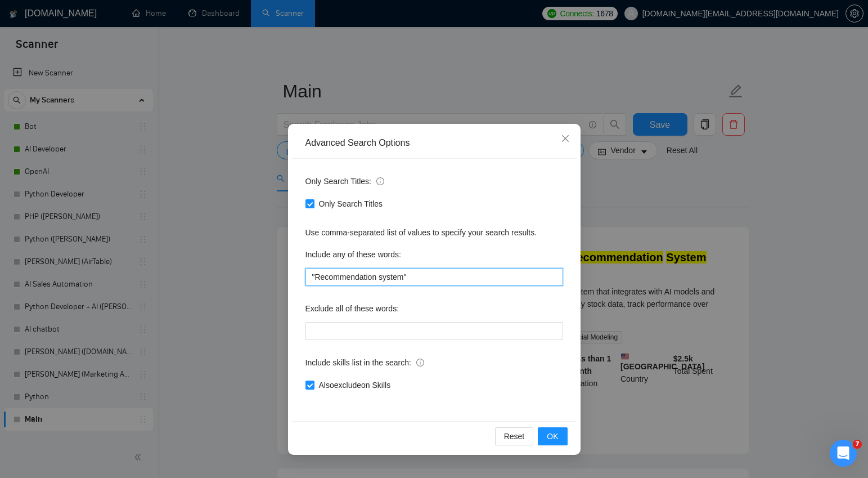
drag, startPoint x: 407, startPoint y: 274, endPoint x: 317, endPoint y: 275, distance: 90.0
click at [317, 275] on input ""Recommendation system"" at bounding box center [434, 277] width 258 height 18
paste input "Data analytics"
click at [550, 431] on span "OK" at bounding box center [552, 436] width 11 height 12
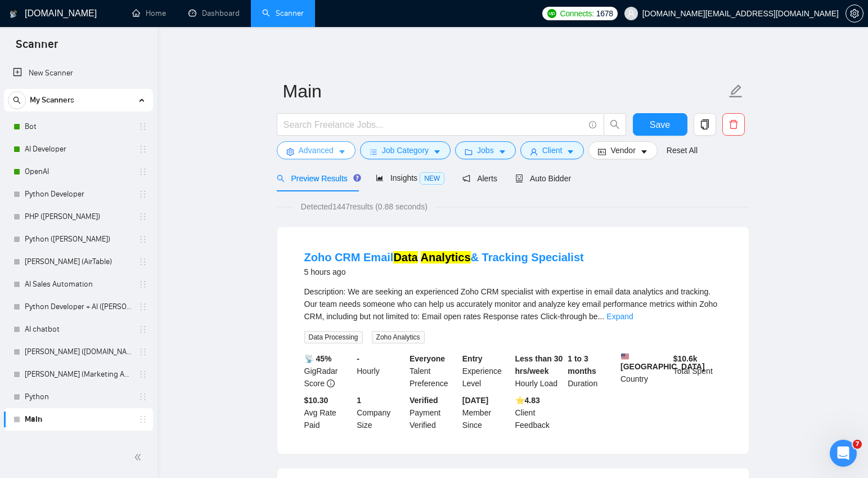
click at [337, 156] on button "Advanced" at bounding box center [316, 150] width 79 height 18
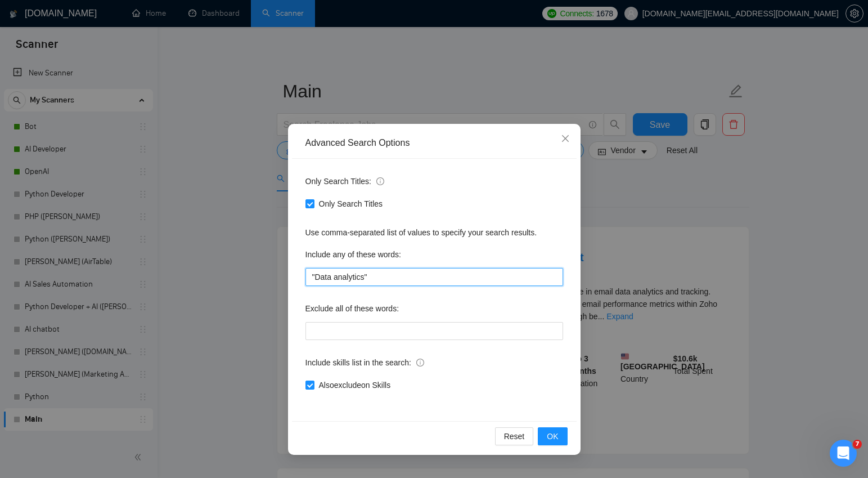
click at [345, 273] on input ""Data analytics"" at bounding box center [434, 277] width 258 height 18
click at [363, 276] on input ""Data analytics"" at bounding box center [434, 277] width 258 height 18
drag, startPoint x: 366, startPoint y: 275, endPoint x: 318, endPoint y: 276, distance: 48.4
click at [318, 276] on input ""Data analytics"" at bounding box center [434, 277] width 258 height 18
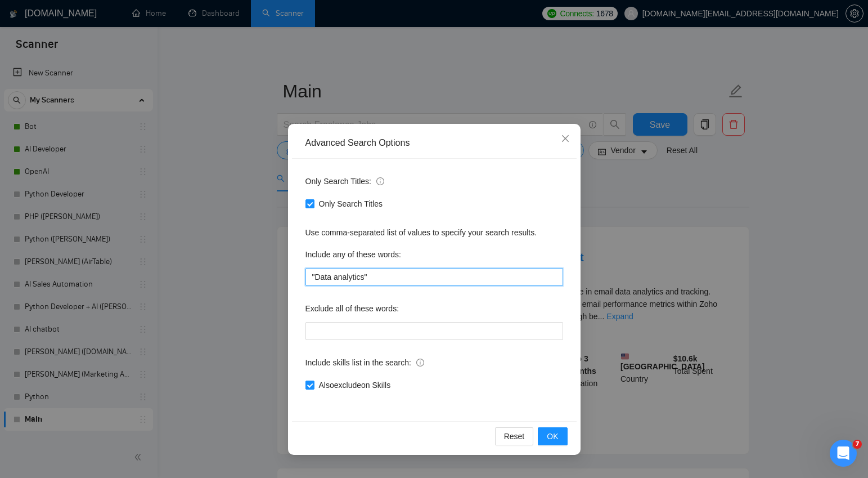
paste input "Retention Marketing"
type input ""Retention Marketing""
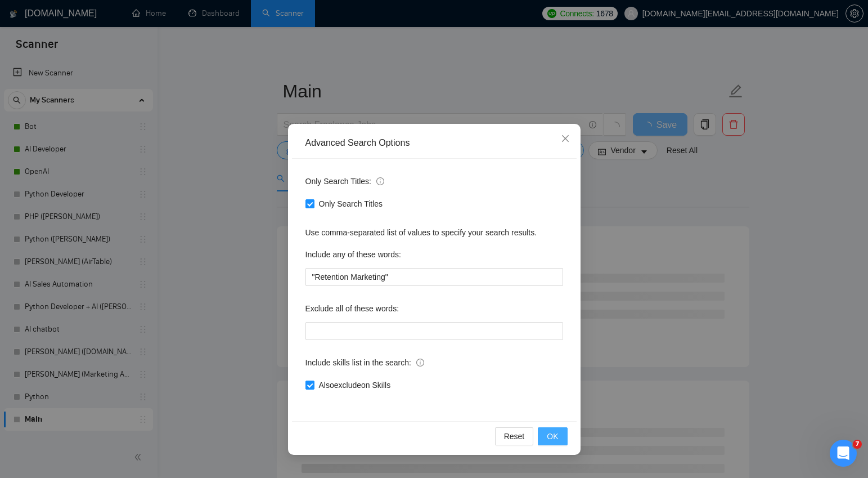
click at [550, 436] on span "OK" at bounding box center [552, 436] width 11 height 12
